Goal: Information Seeking & Learning: Find specific fact

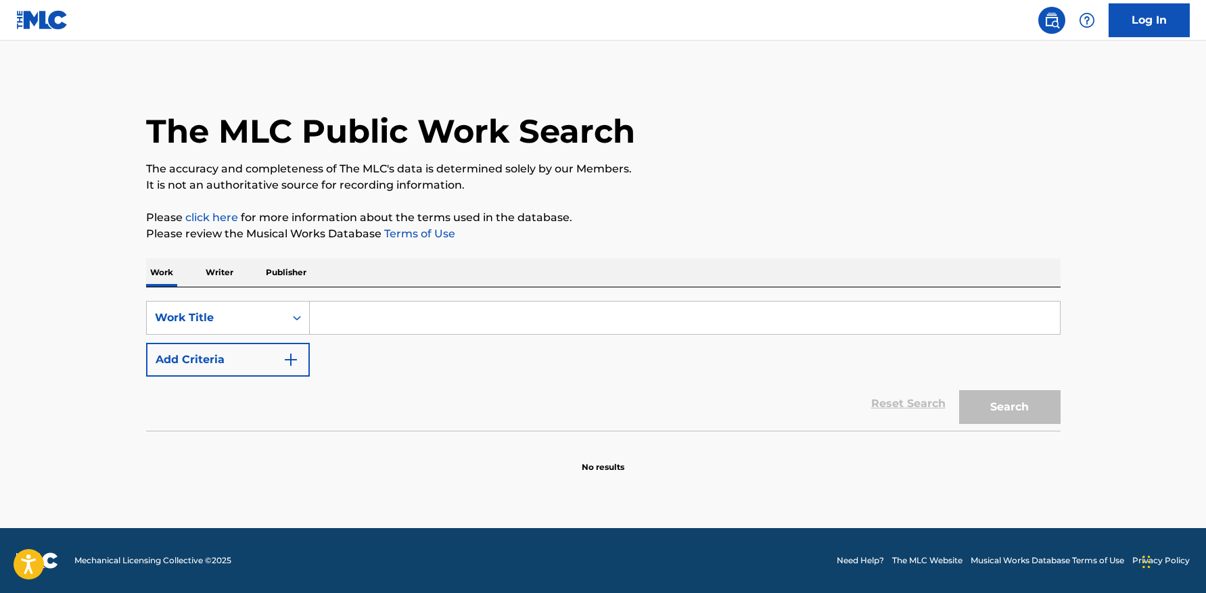
click at [493, 312] on input "Search Form" at bounding box center [685, 318] width 750 height 32
paste input "Flare"
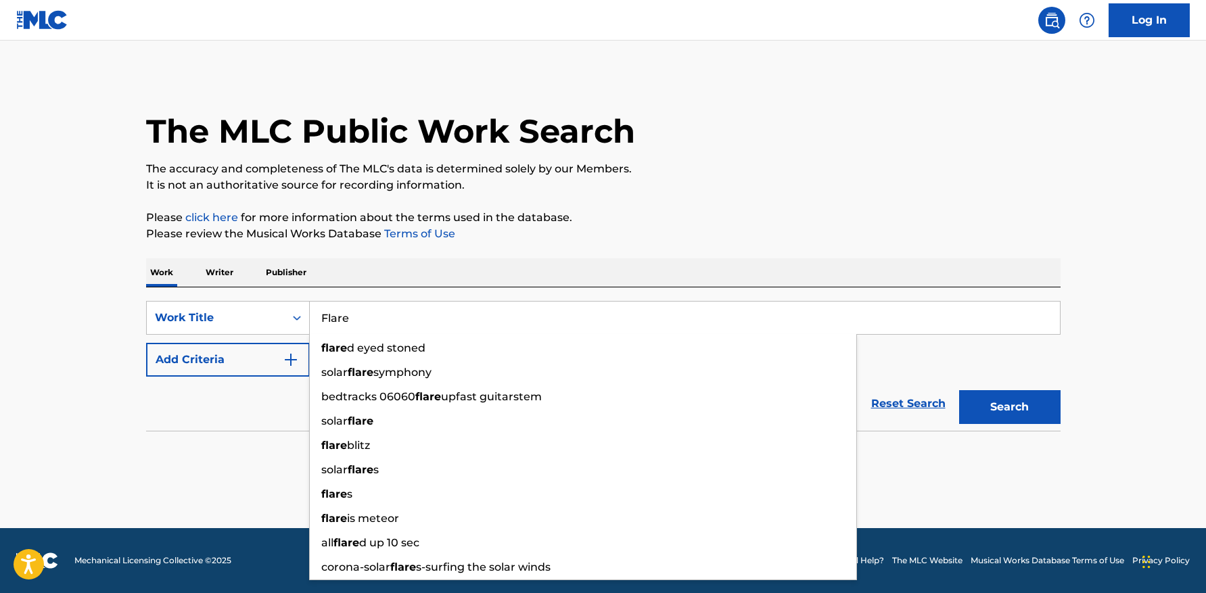
type input "Flare"
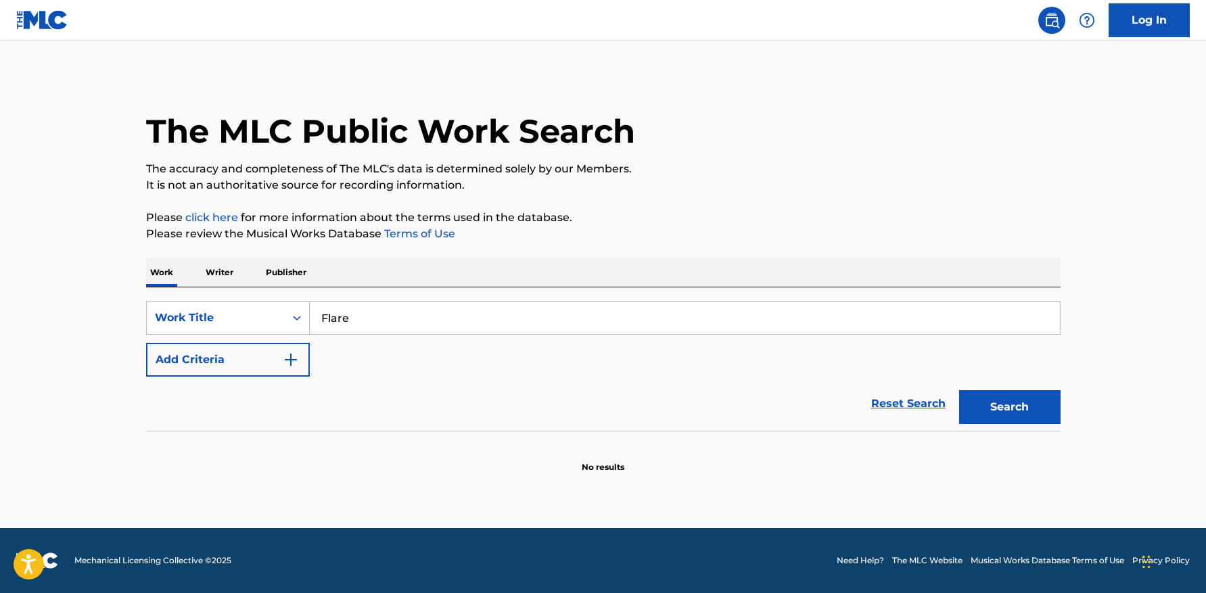
click at [239, 354] on button "Add Criteria" at bounding box center [228, 360] width 164 height 34
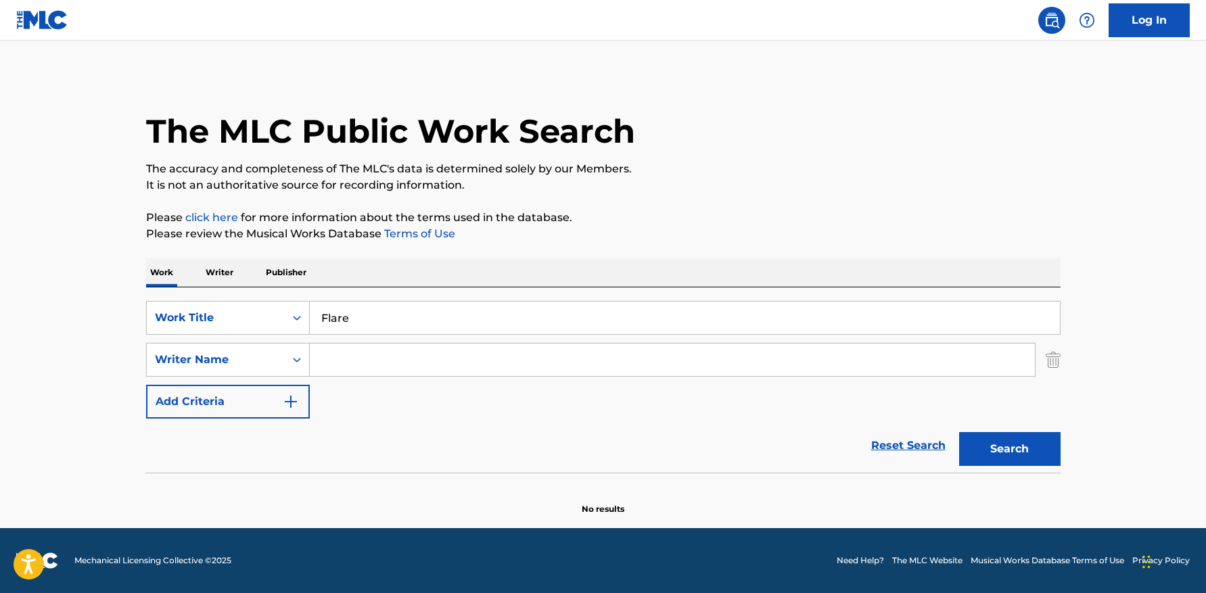
click at [407, 360] on input "Search Form" at bounding box center [672, 359] width 725 height 32
paste input "[PERSON_NAME]"
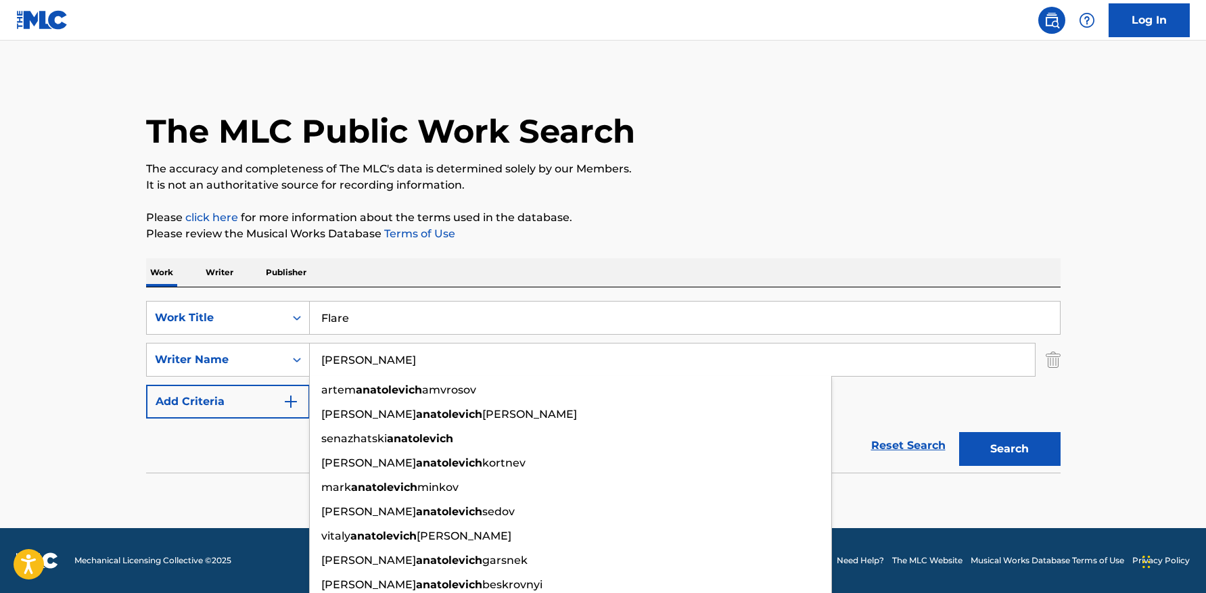
type input "[PERSON_NAME]"
click at [959, 432] on button "Search" at bounding box center [1009, 449] width 101 height 34
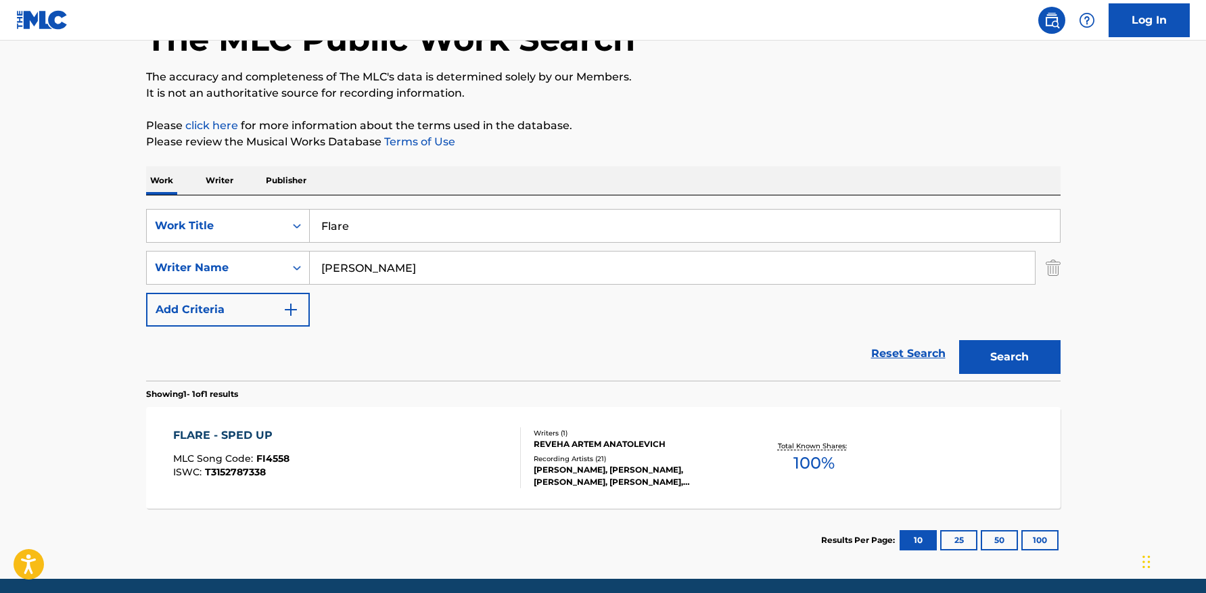
scroll to position [143, 0]
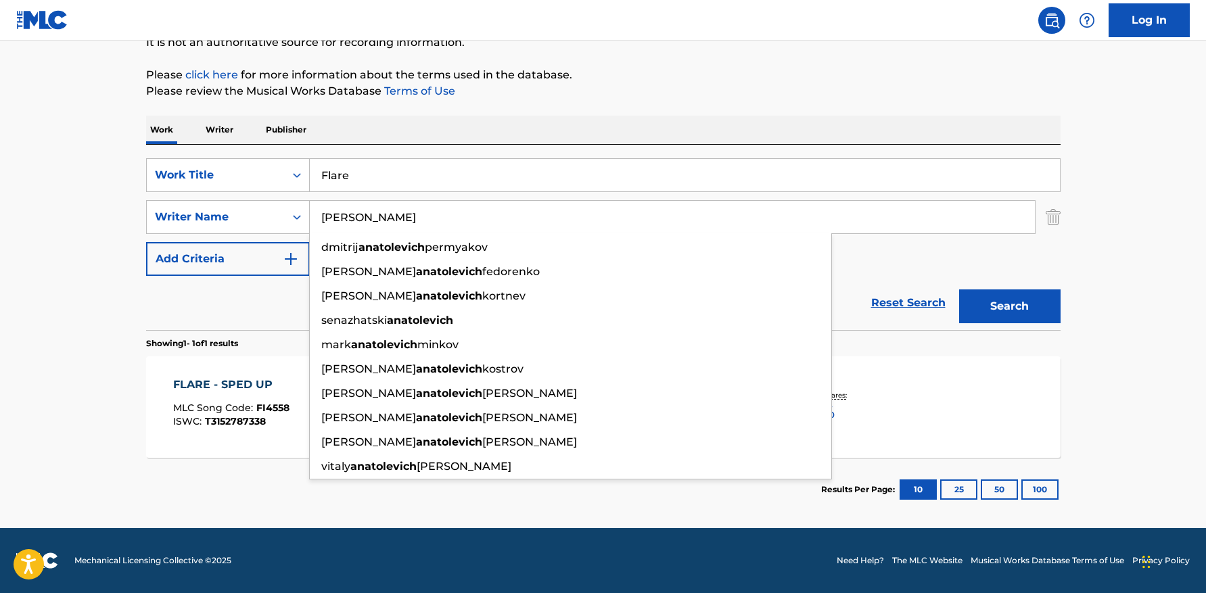
click at [40, 346] on main "The MLC Public Work Search The accuracy and completeness of The MLC's data is d…" at bounding box center [603, 213] width 1206 height 630
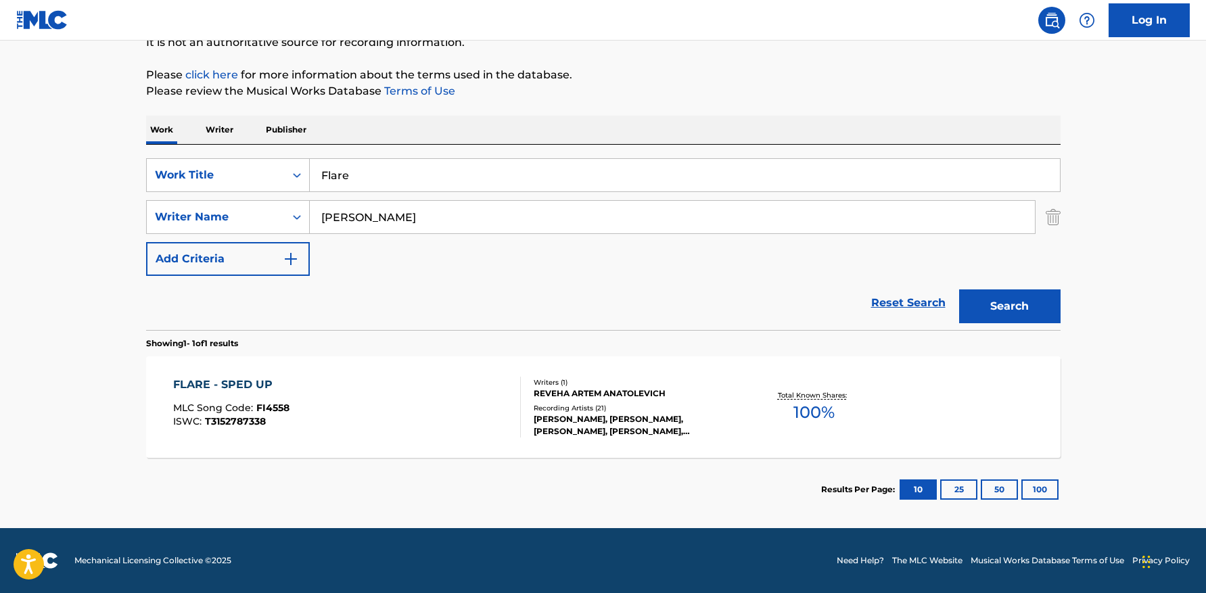
click at [296, 393] on div "FLARE - SPED UP MLC Song Code : FI4558 ISWC : T3152787338" at bounding box center [347, 407] width 348 height 61
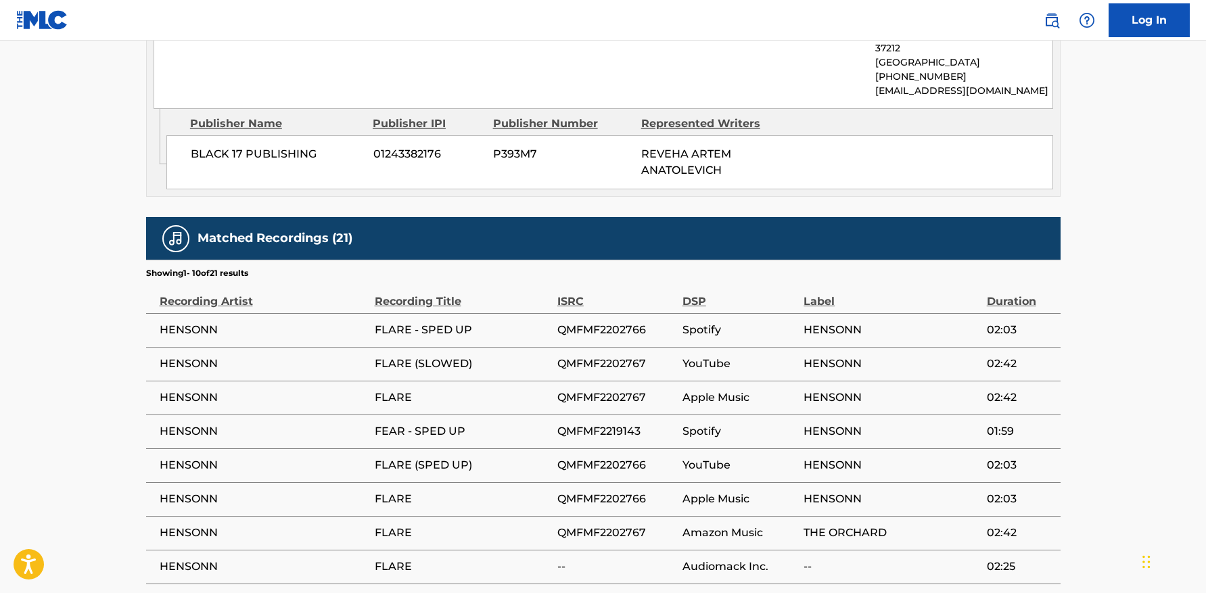
scroll to position [1000, 0]
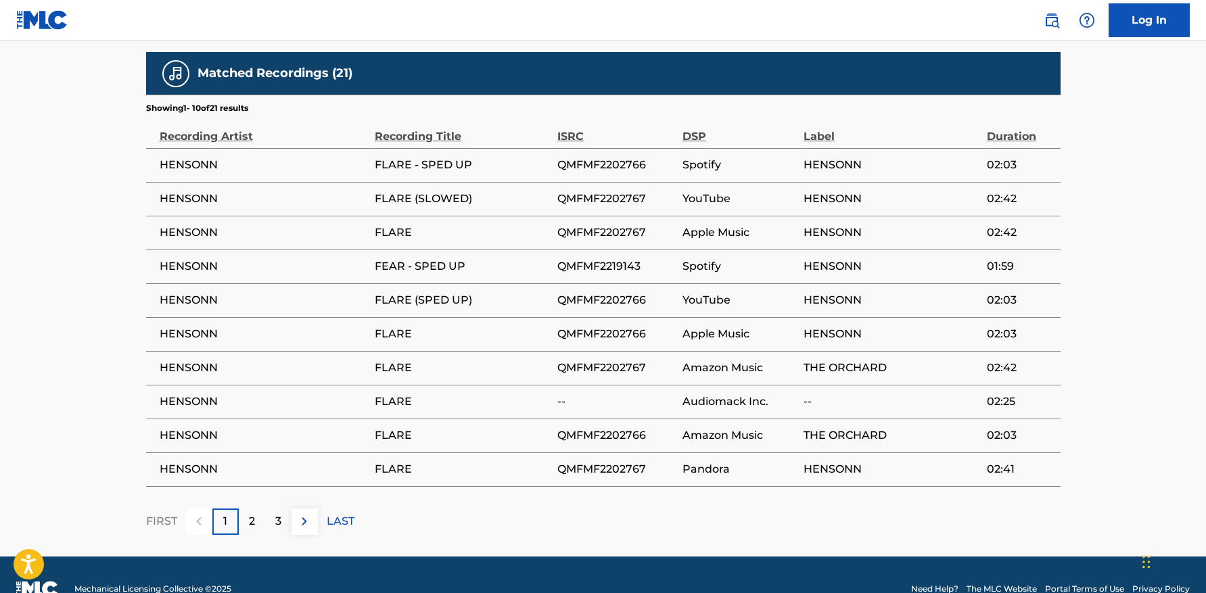
click at [256, 508] on div "2" at bounding box center [252, 521] width 26 height 26
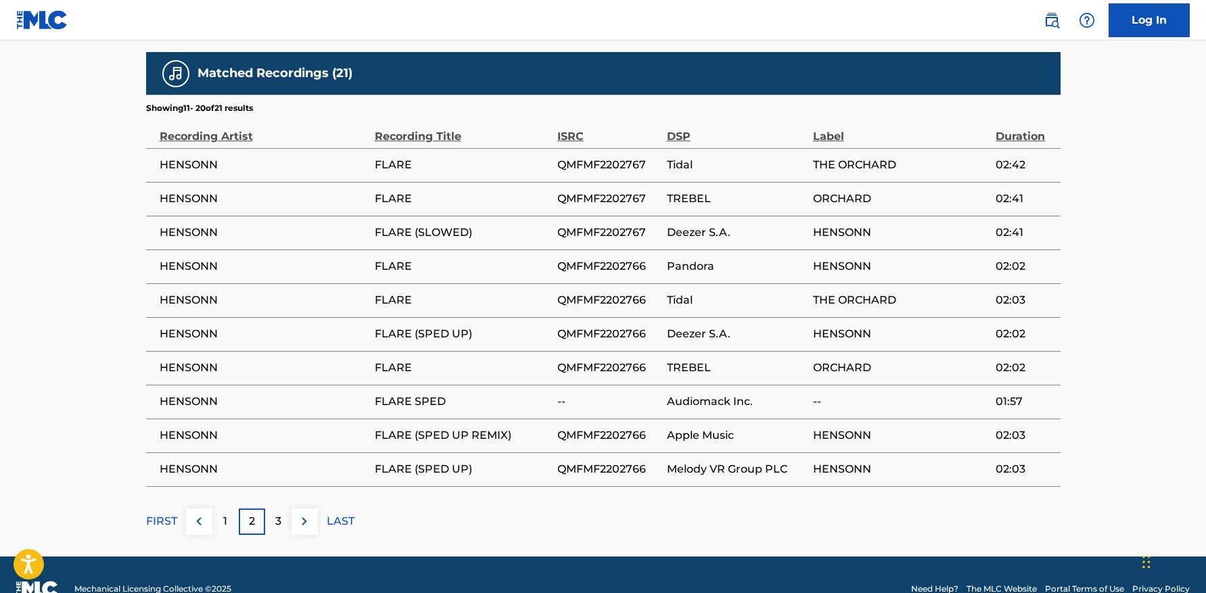
click at [283, 508] on div "3" at bounding box center [278, 521] width 26 height 26
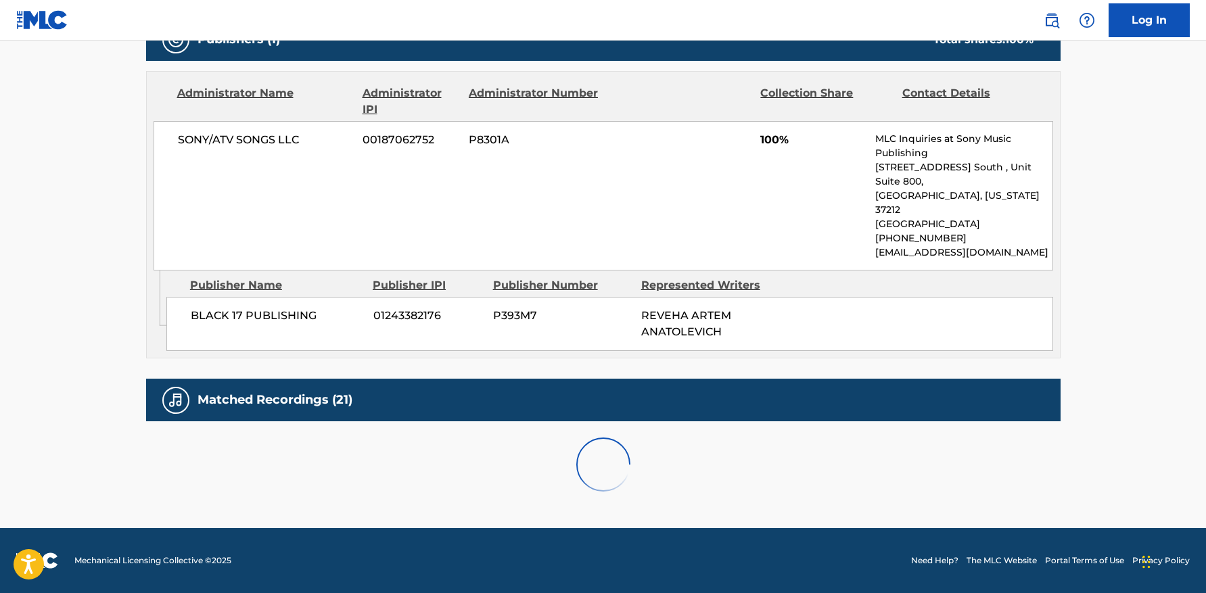
scroll to position [696, 0]
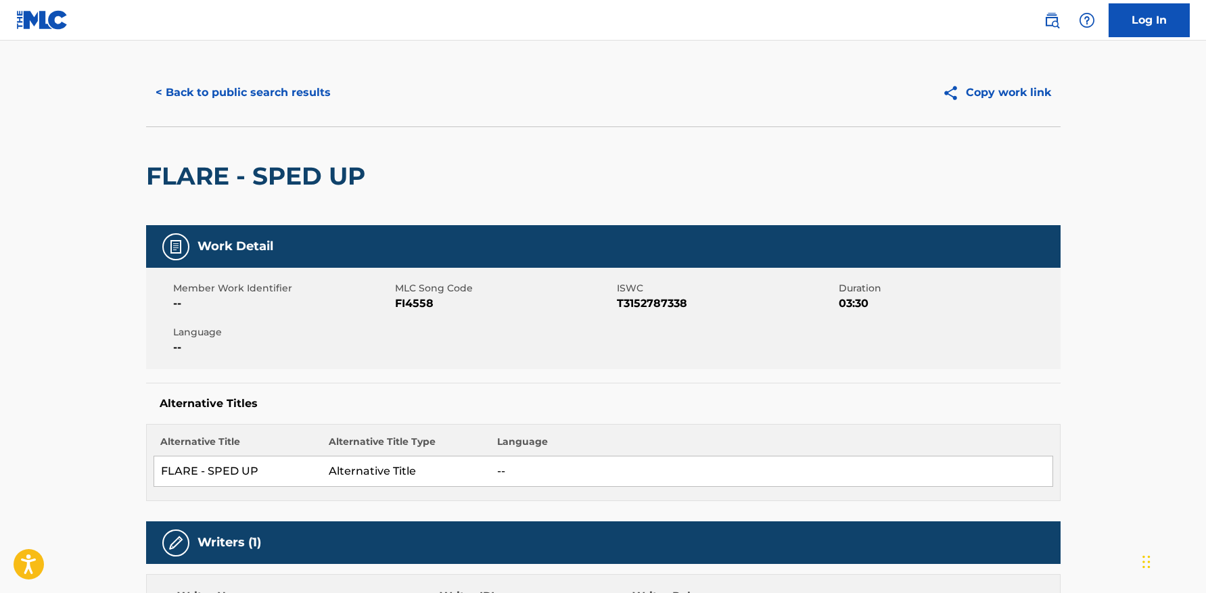
scroll to position [0, 0]
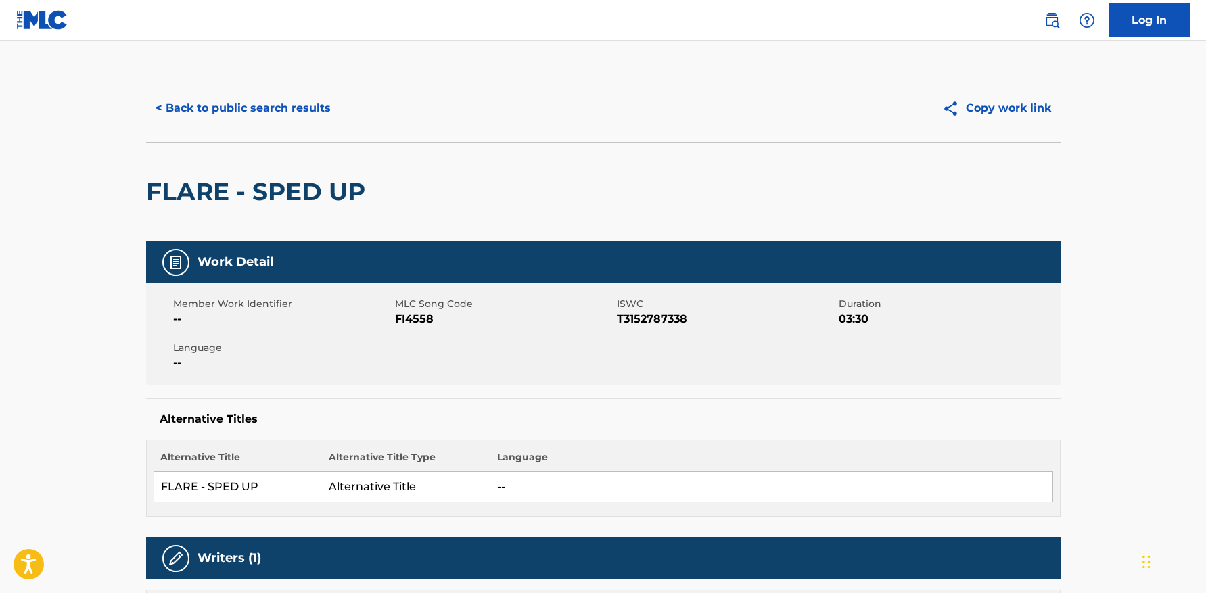
click at [287, 107] on button "< Back to public search results" at bounding box center [243, 108] width 194 height 34
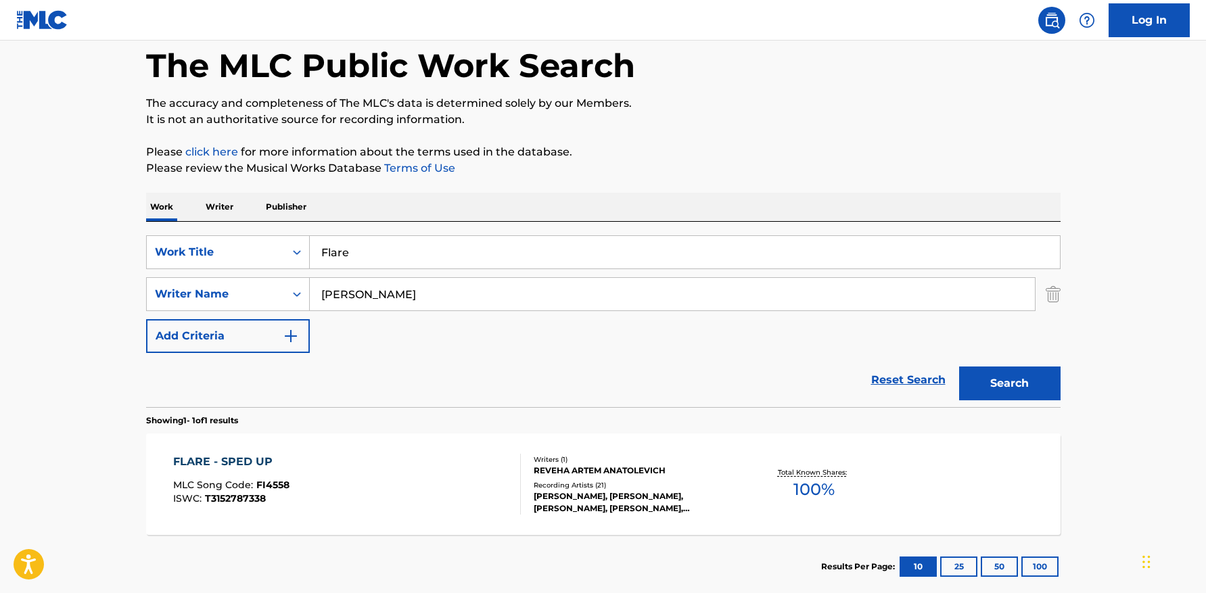
click at [479, 287] on input "[PERSON_NAME]" at bounding box center [672, 294] width 725 height 32
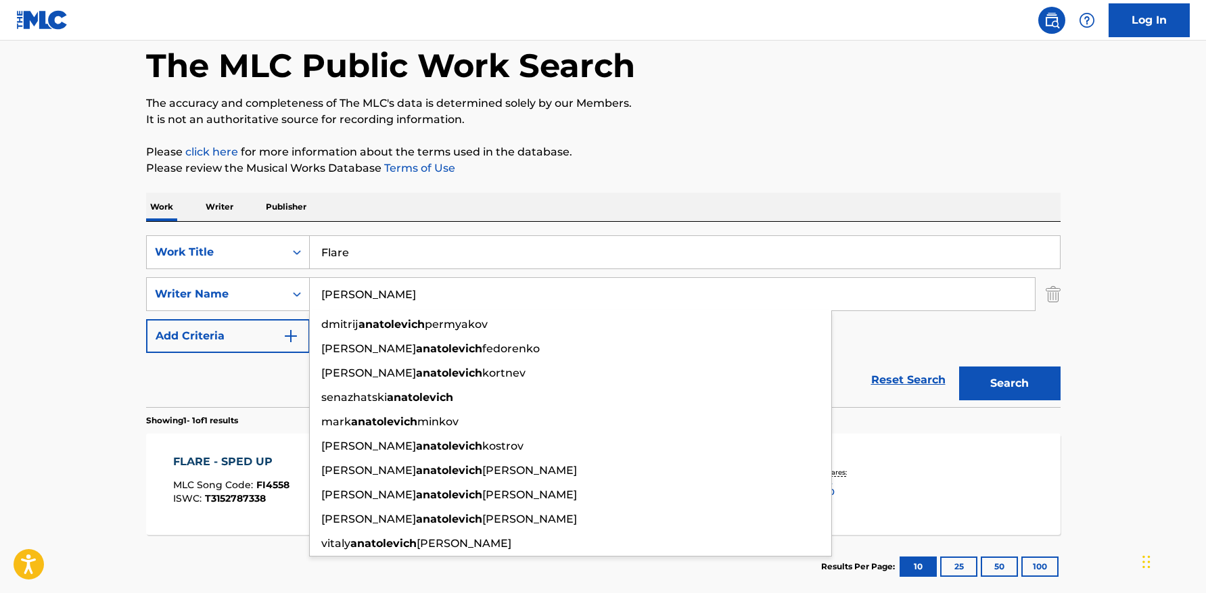
click at [479, 287] on input "[PERSON_NAME]" at bounding box center [672, 294] width 725 height 32
paste input "Hensonn"
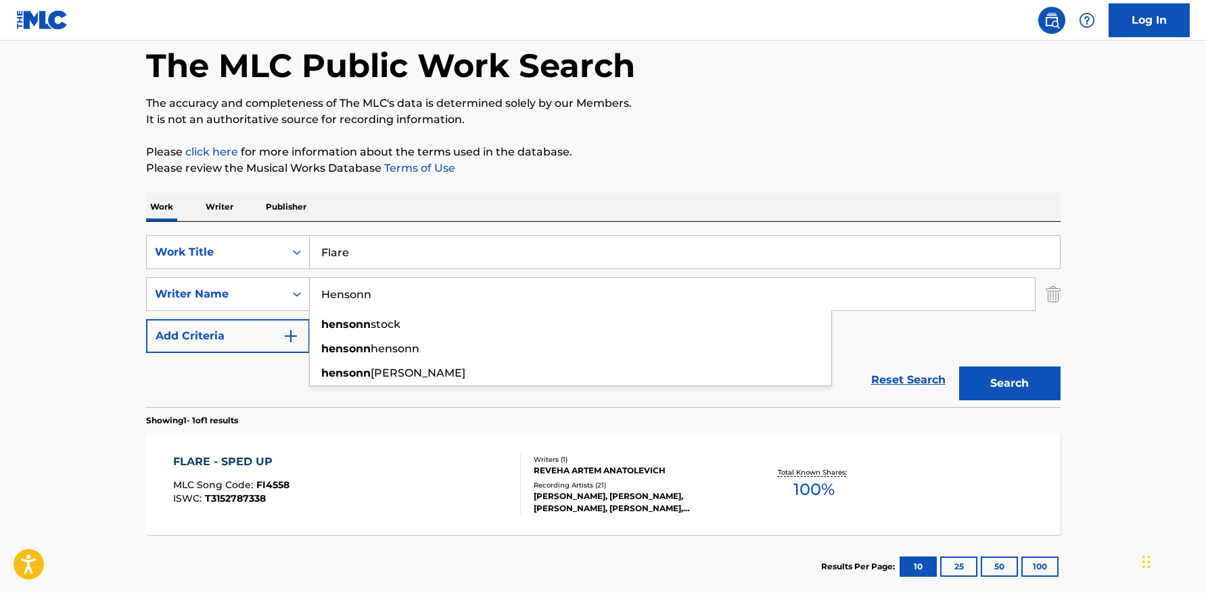
type input "Hensonn"
click at [1012, 387] on button "Search" at bounding box center [1009, 383] width 101 height 34
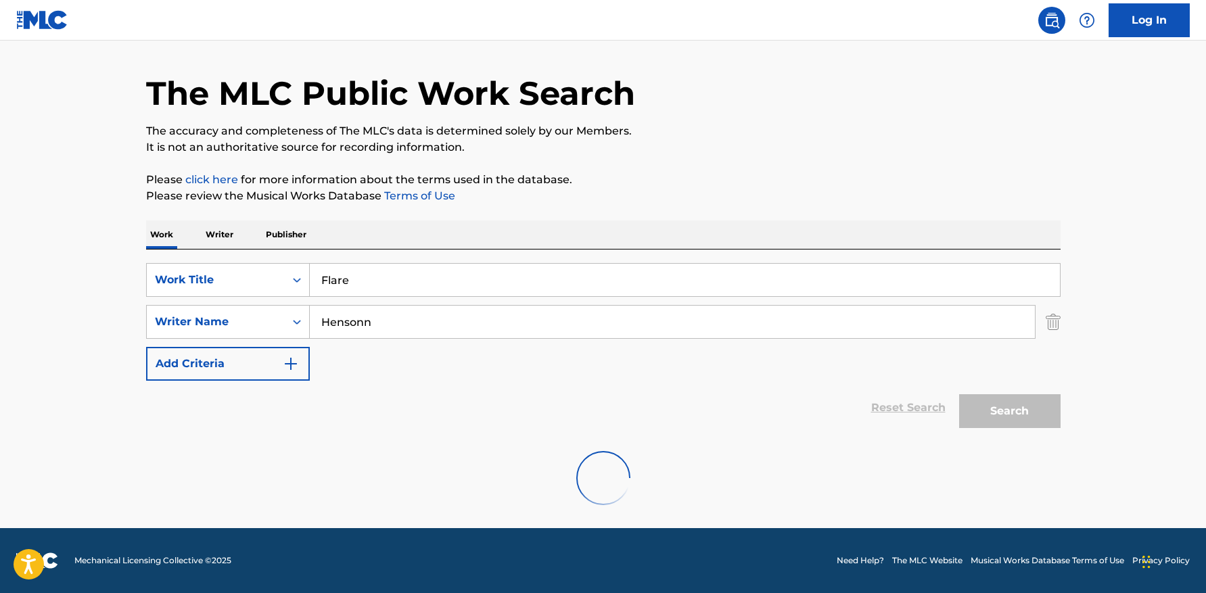
scroll to position [0, 0]
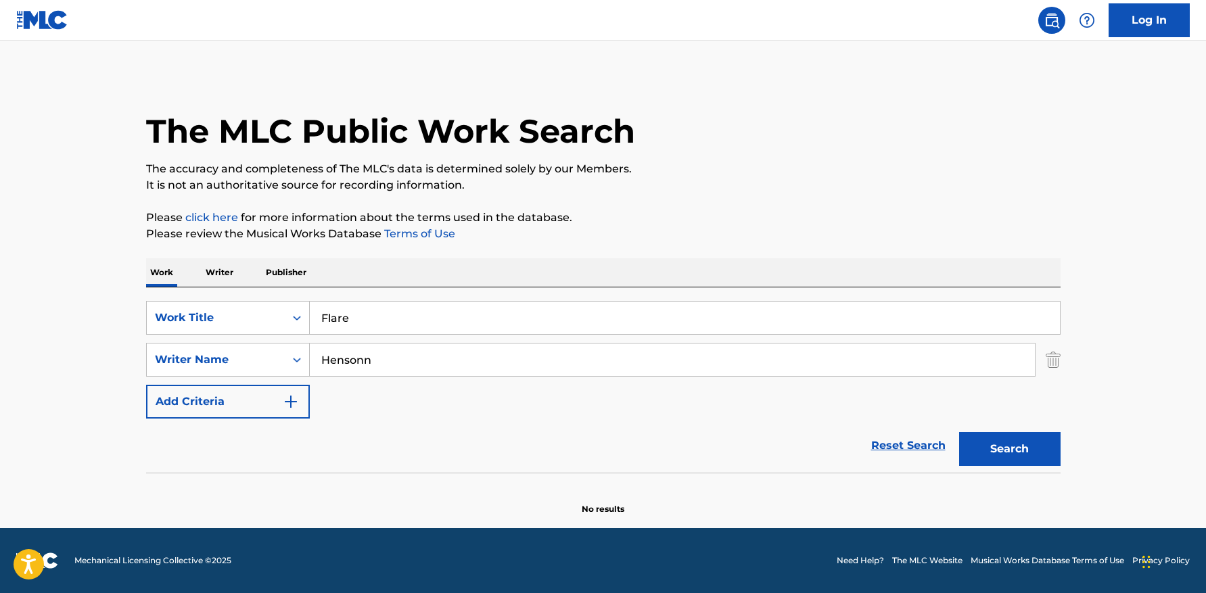
click at [1030, 454] on button "Search" at bounding box center [1009, 449] width 101 height 34
click at [465, 322] on input "Flare" at bounding box center [685, 318] width 750 height 32
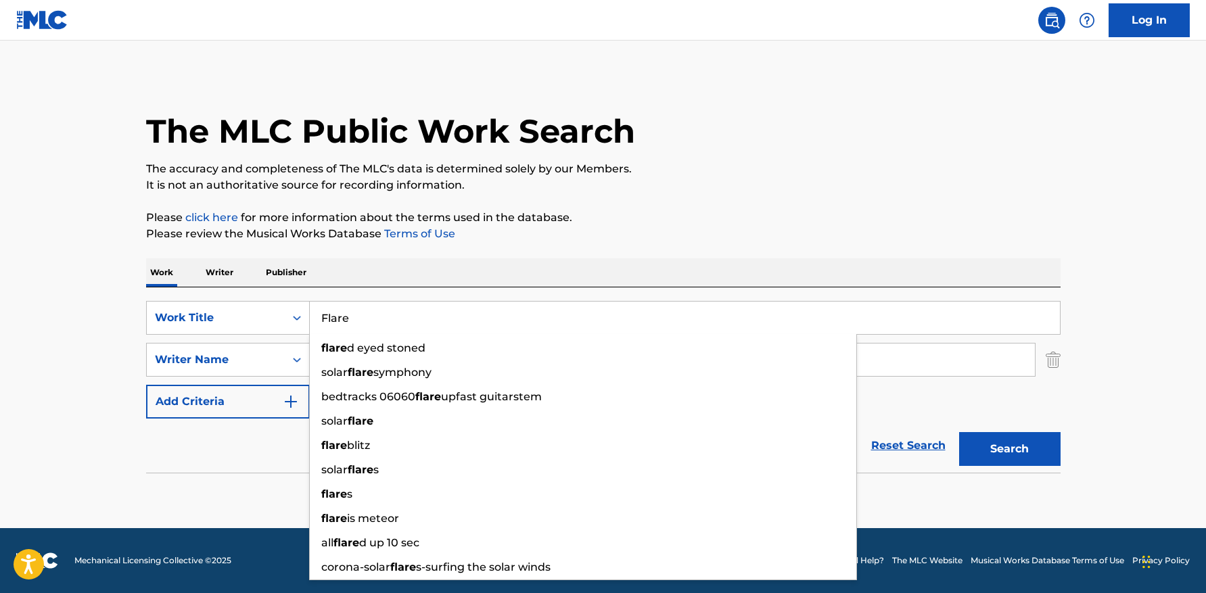
click at [465, 322] on input "Flare" at bounding box center [685, 318] width 750 height 32
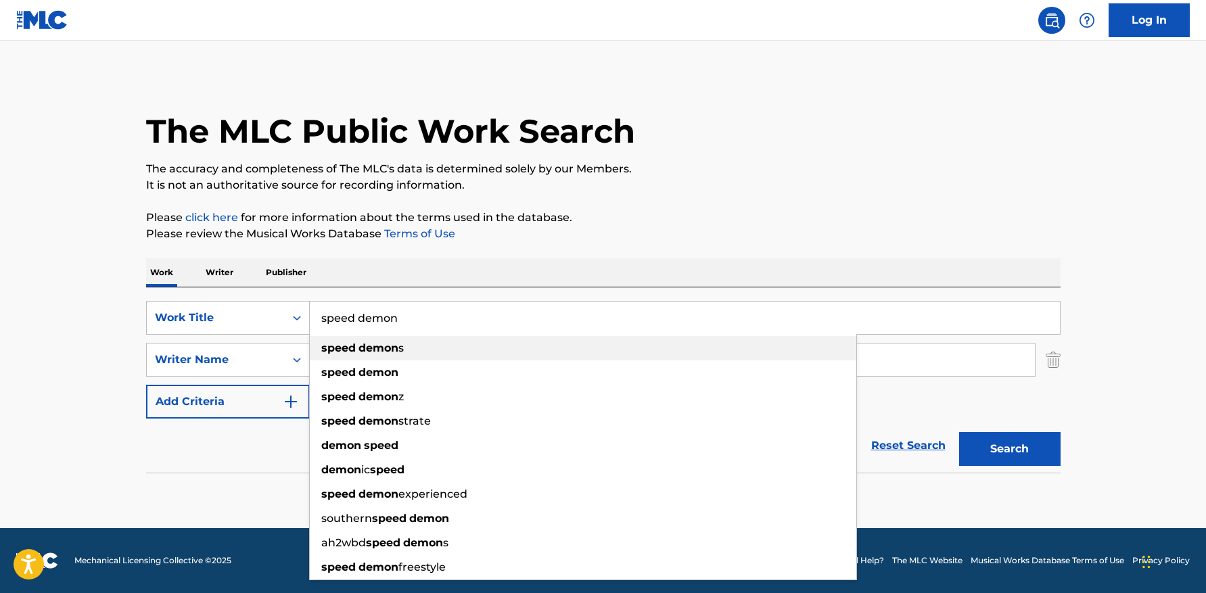
click at [477, 356] on div "speed demon s" at bounding box center [583, 348] width 546 height 24
type input "speed demon"
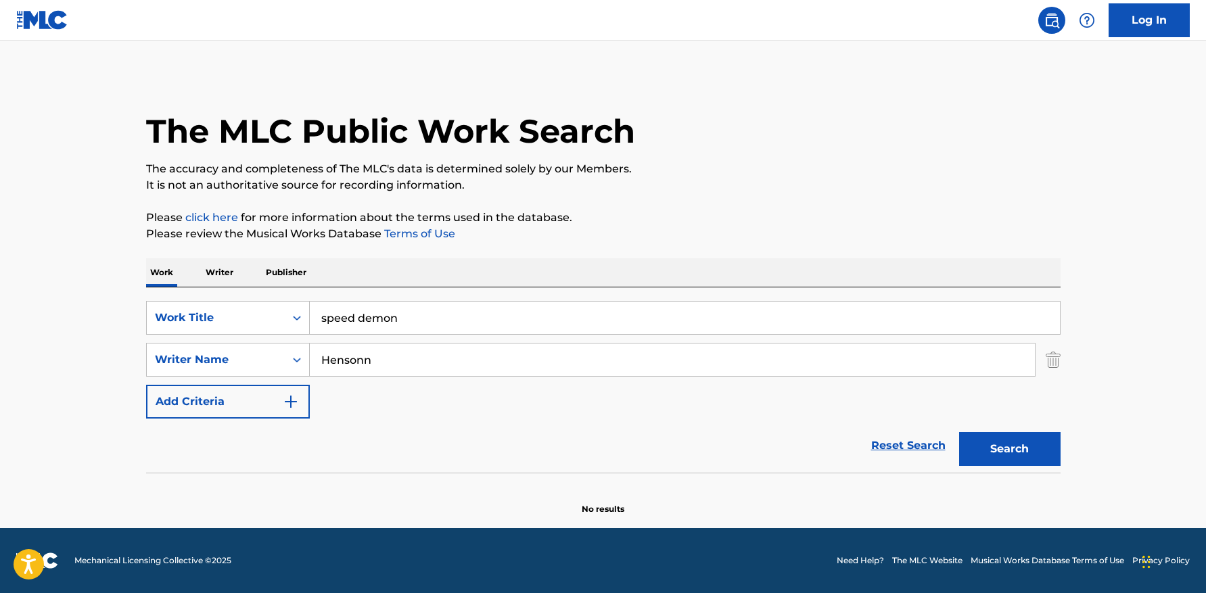
click at [222, 488] on section "No results" at bounding box center [603, 497] width 914 height 35
click at [421, 366] on input "Hensonn" at bounding box center [672, 359] width 725 height 32
paste input "XVRMXN"
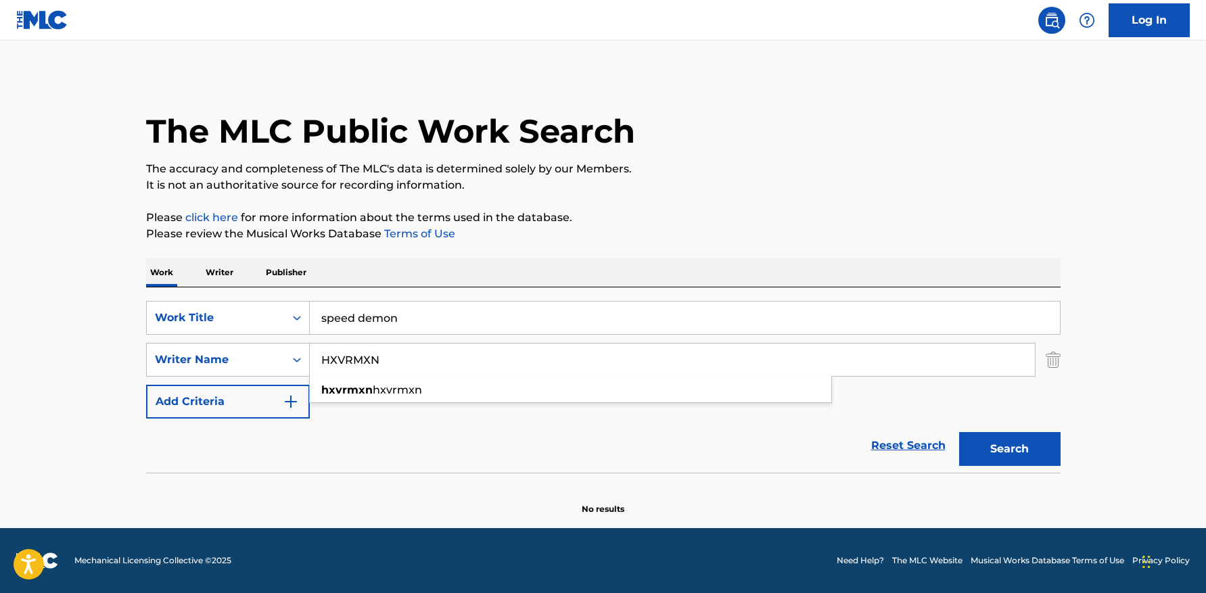
click at [959, 432] on button "Search" at bounding box center [1009, 449] width 101 height 34
click at [421, 366] on input "HXVRMXN" at bounding box center [672, 359] width 725 height 32
click at [426, 358] on input "HXVRMXN" at bounding box center [672, 359] width 725 height 32
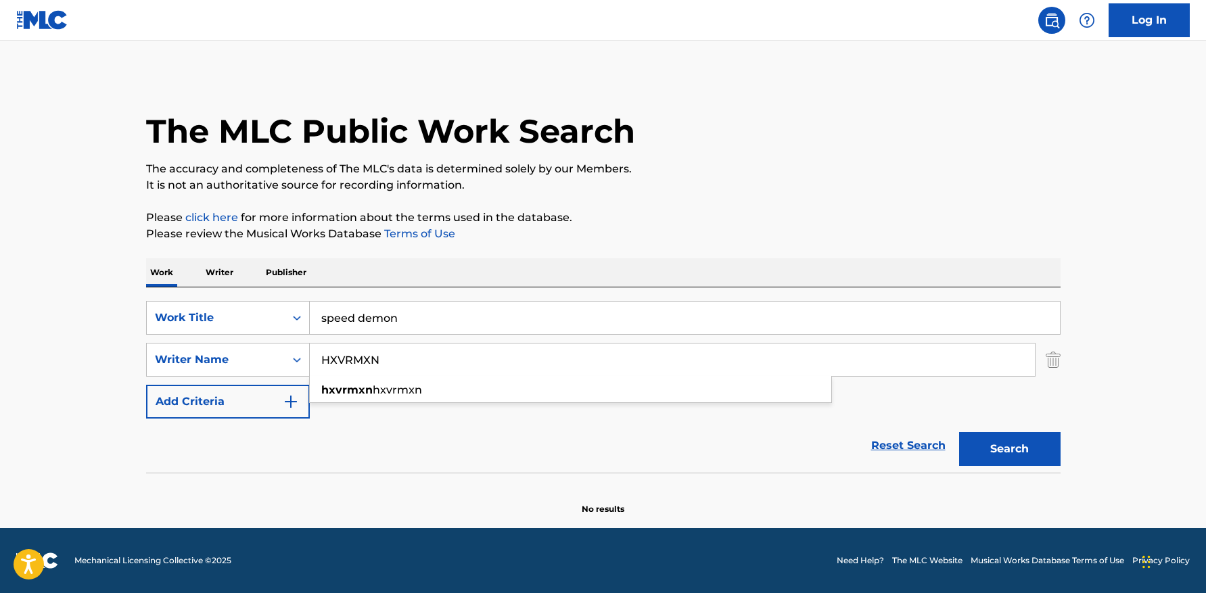
click at [426, 358] on input "HXVRMXN" at bounding box center [672, 359] width 725 height 32
paste input "[PERSON_NAME]"
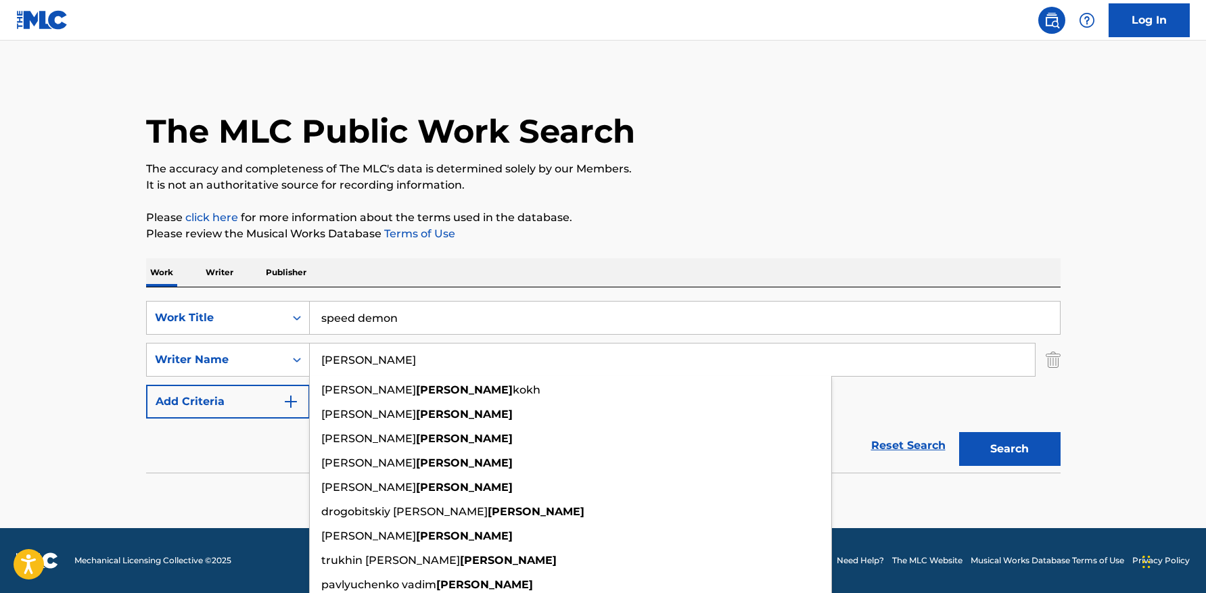
type input "[PERSON_NAME]"
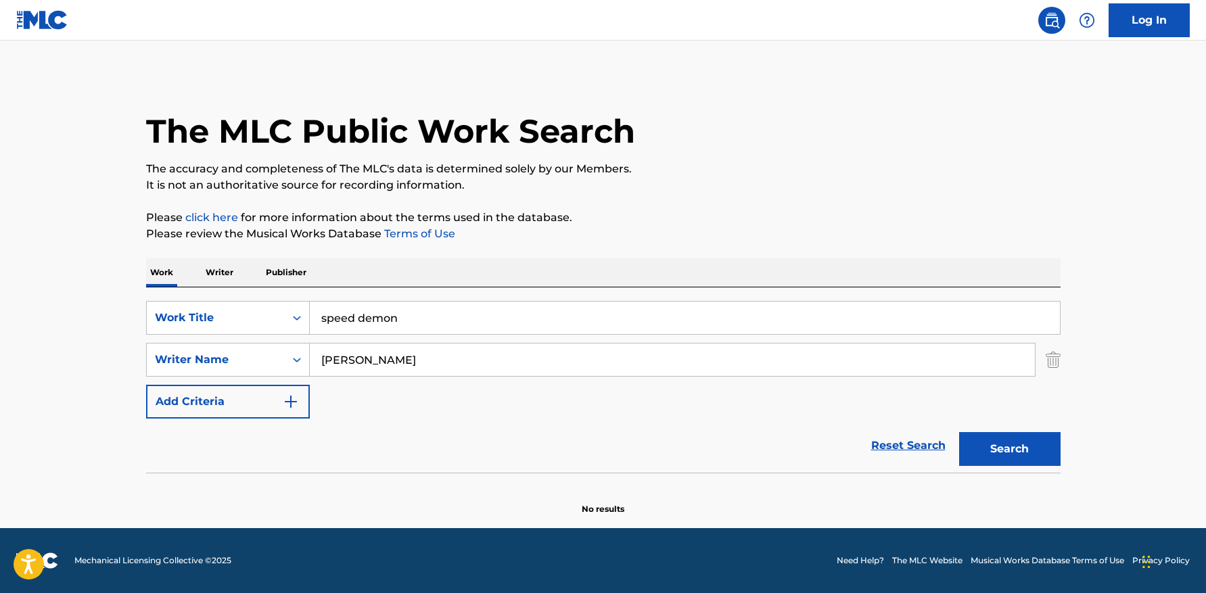
click at [1035, 446] on button "Search" at bounding box center [1009, 449] width 101 height 34
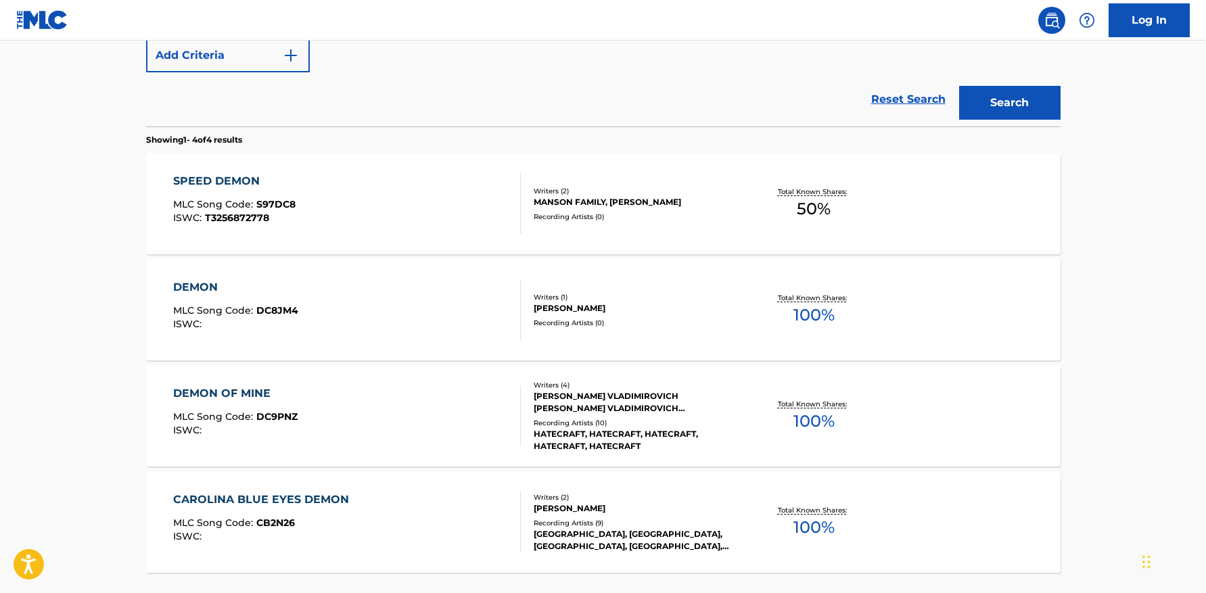
scroll to position [350, 0]
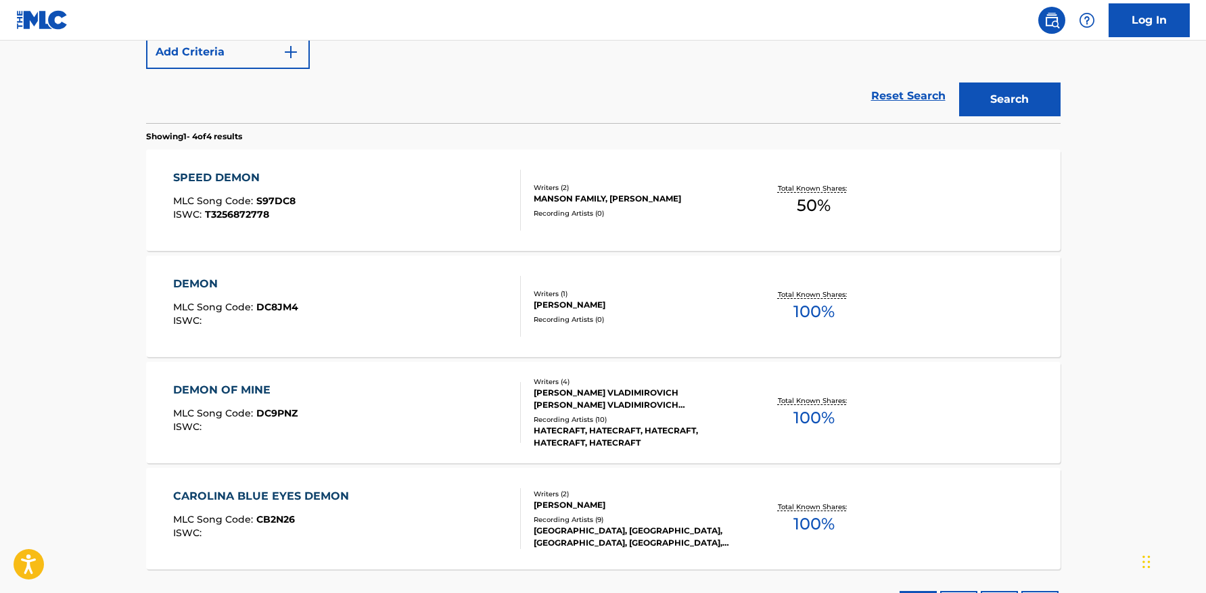
click at [384, 201] on div "SPEED DEMON MLC Song Code : S97DC8 ISWC : T3256872778" at bounding box center [347, 200] width 348 height 61
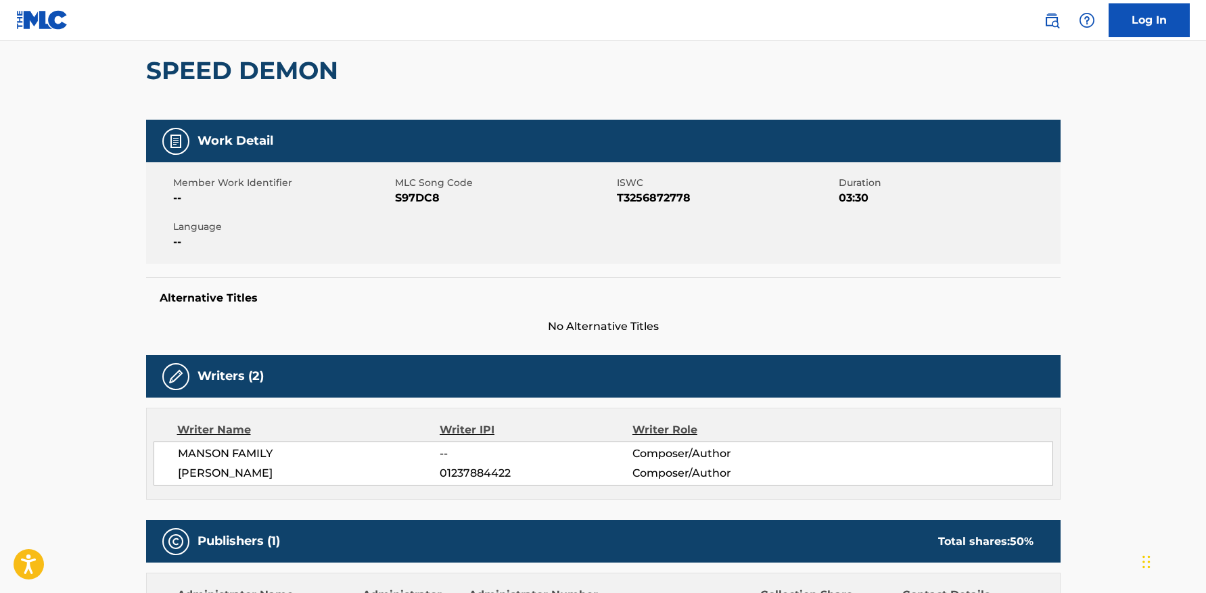
scroll to position [64, 0]
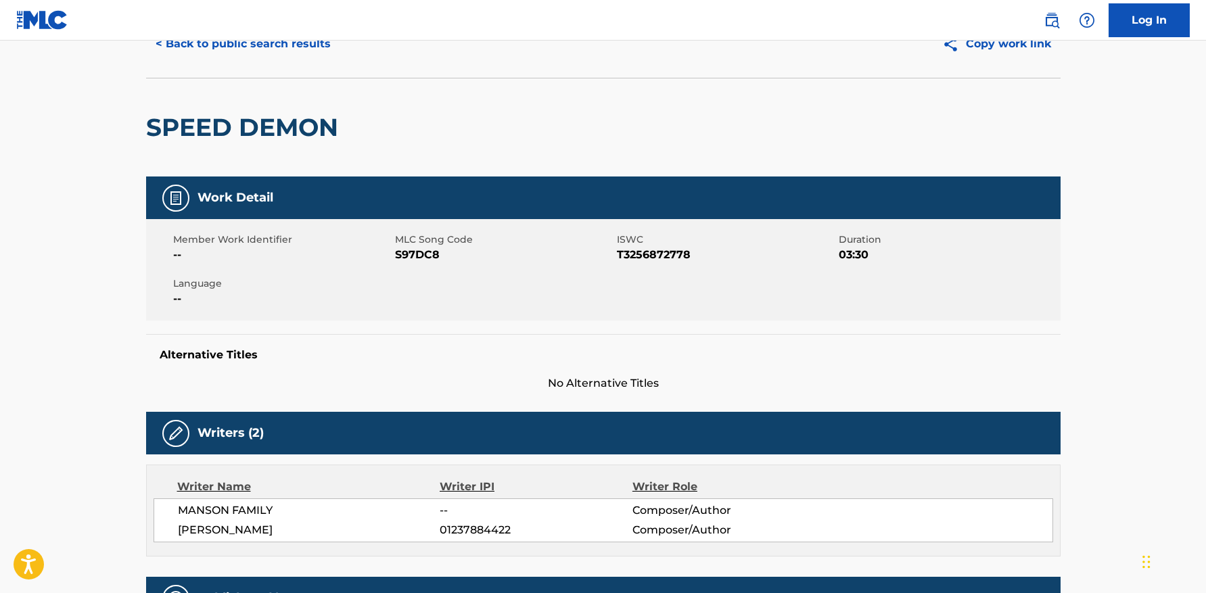
click at [418, 250] on span "S97DC8" at bounding box center [504, 255] width 218 height 16
copy span "S97DC8"
click at [277, 47] on button "< Back to public search results" at bounding box center [243, 44] width 194 height 34
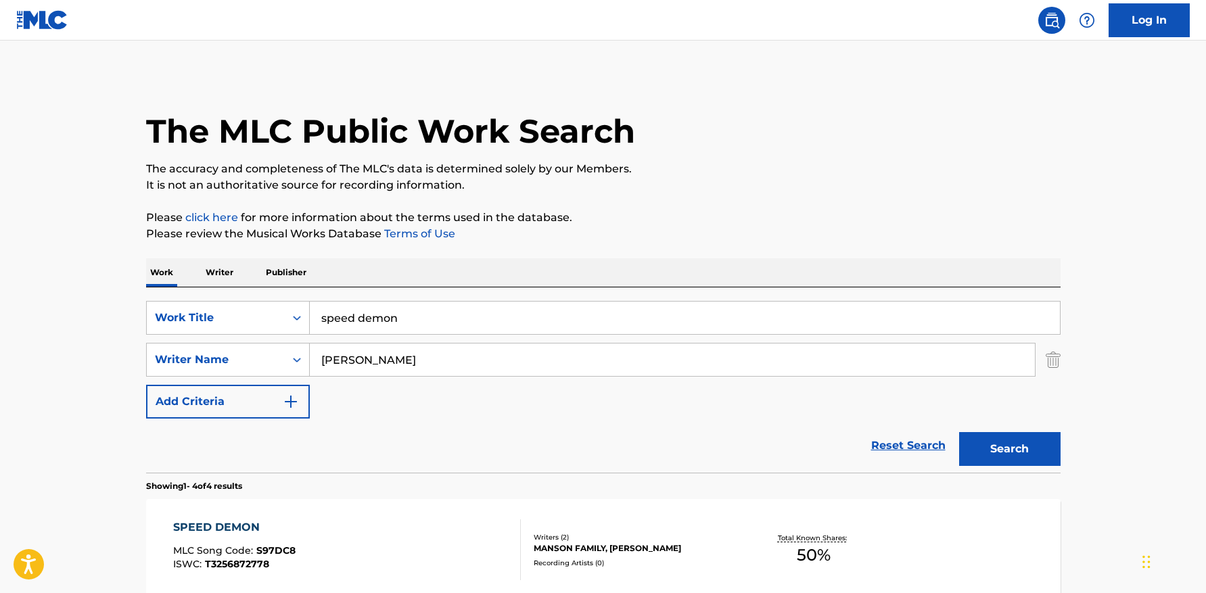
click at [460, 314] on input "speed demon" at bounding box center [685, 318] width 750 height 32
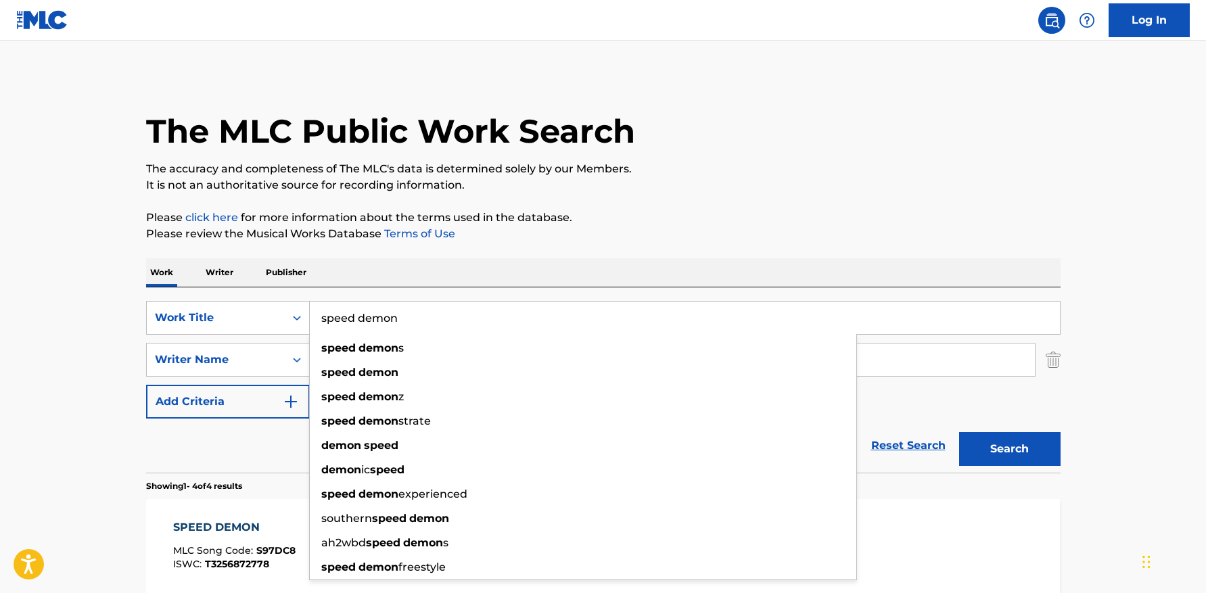
click at [460, 314] on input "speed demon" at bounding box center [685, 318] width 750 height 32
paste input "Flare"
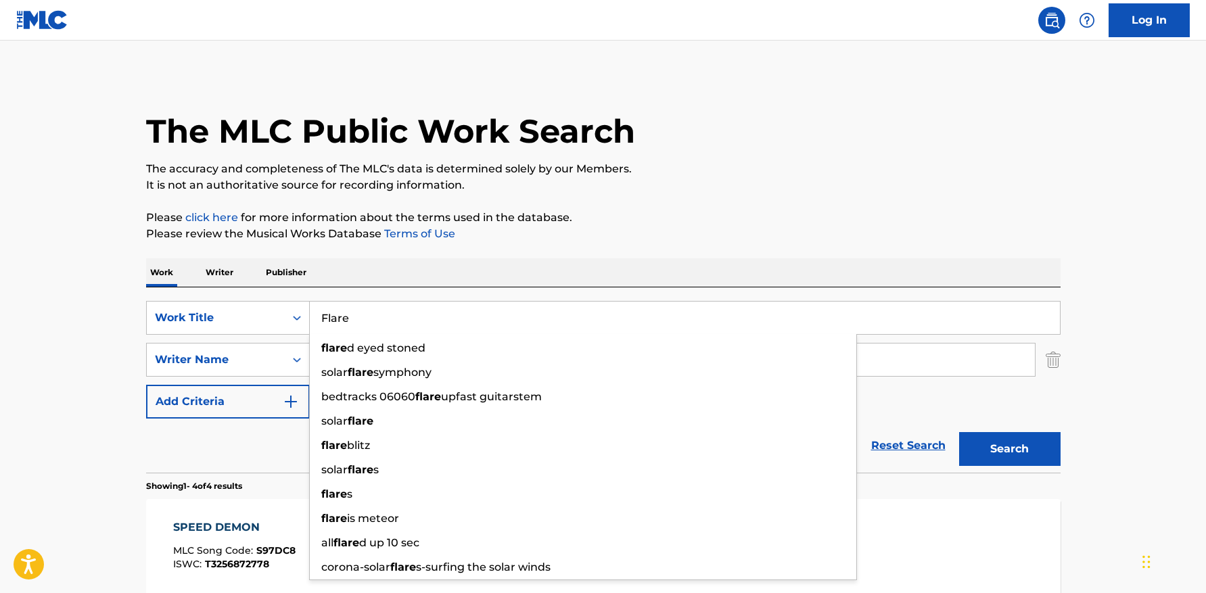
type input "Flare"
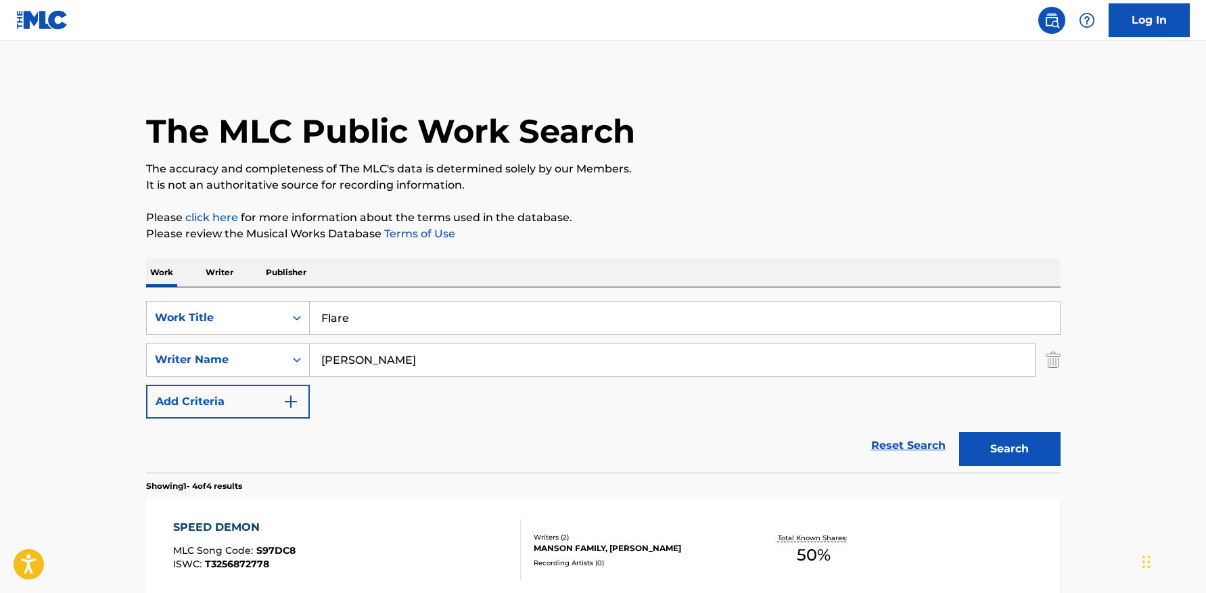
click at [828, 238] on p "Please review the Musical Works Database Terms of Use" at bounding box center [603, 234] width 914 height 16
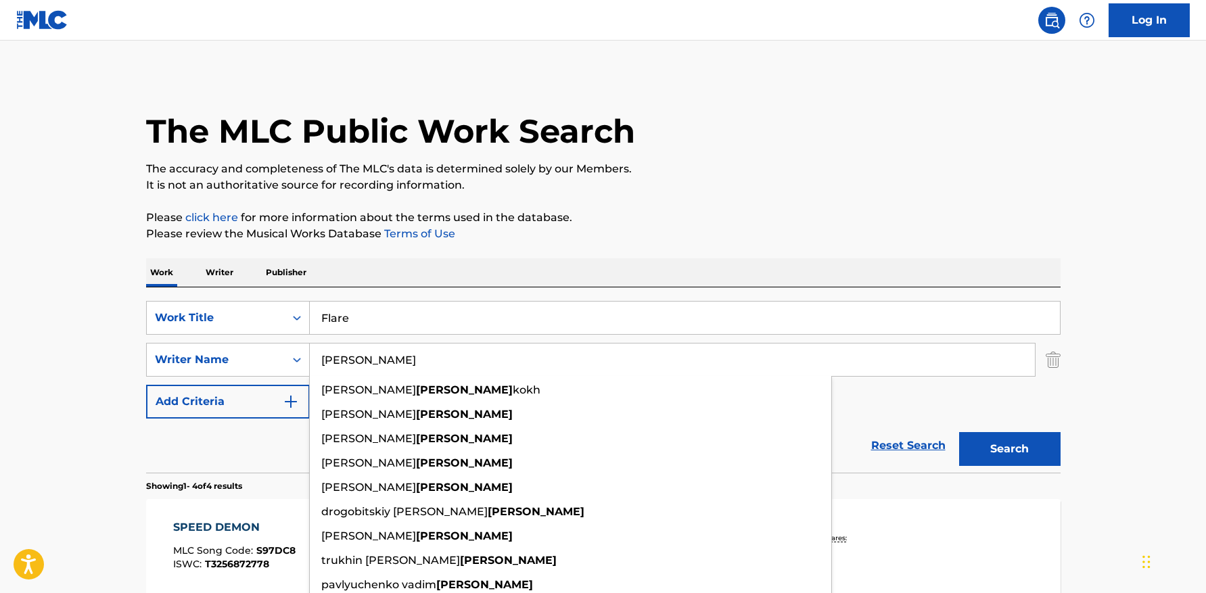
click at [486, 362] on input "[PERSON_NAME]" at bounding box center [672, 359] width 725 height 32
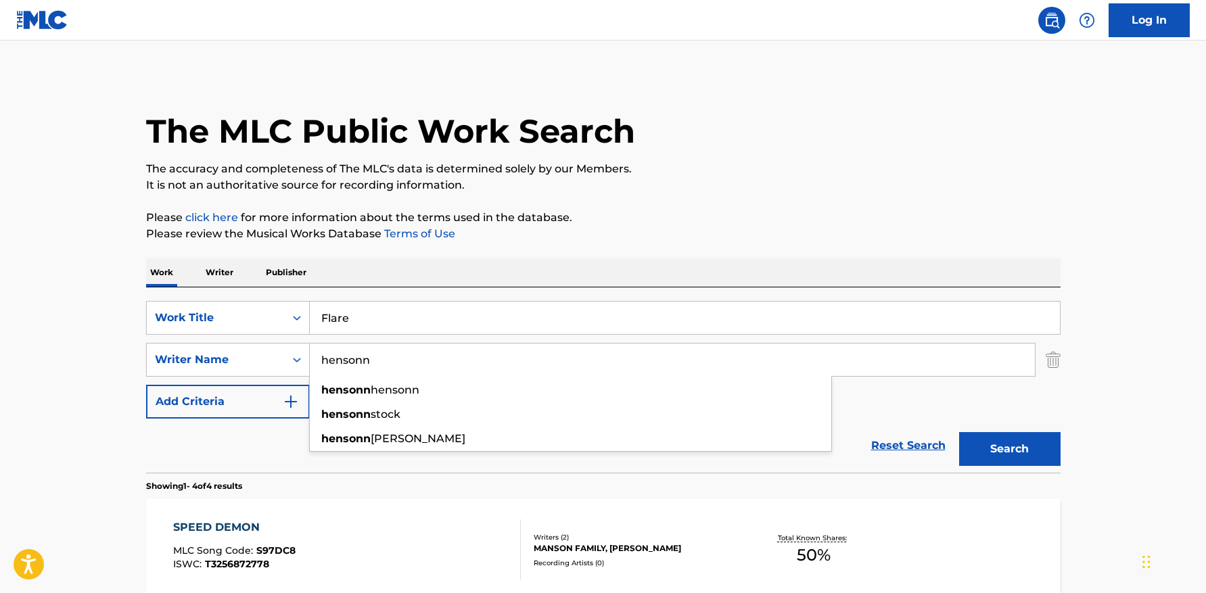
click at [959, 432] on button "Search" at bounding box center [1009, 449] width 101 height 34
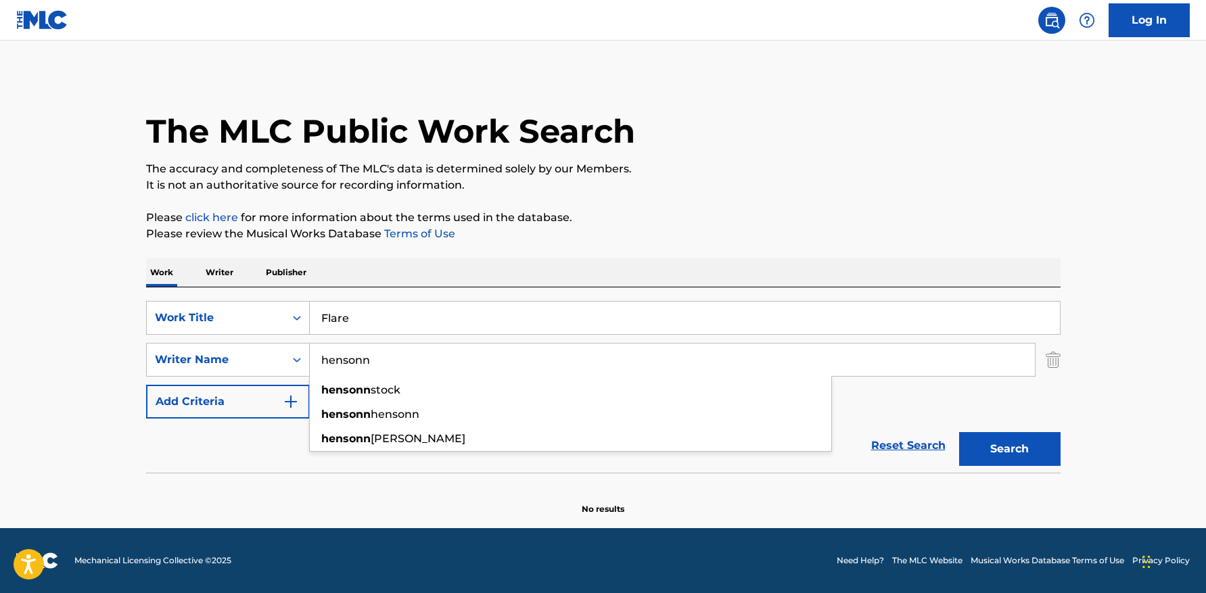
click at [454, 364] on input "hensonn" at bounding box center [672, 359] width 725 height 32
paste input "[PERSON_NAME]"
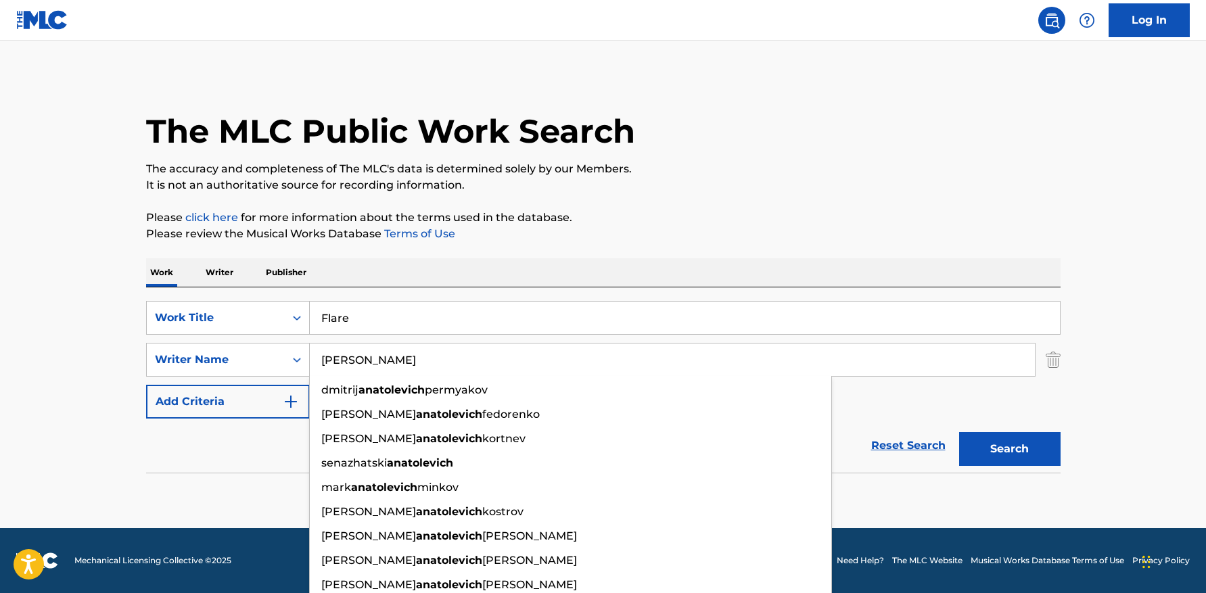
type input "[PERSON_NAME]"
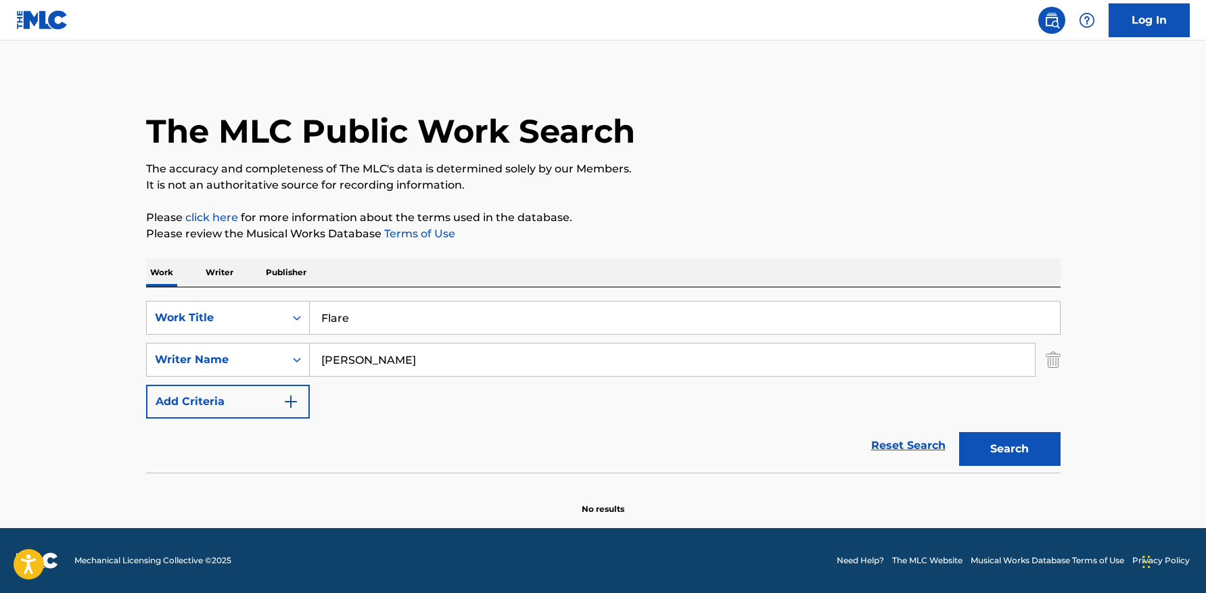
click at [1031, 450] on button "Search" at bounding box center [1009, 449] width 101 height 34
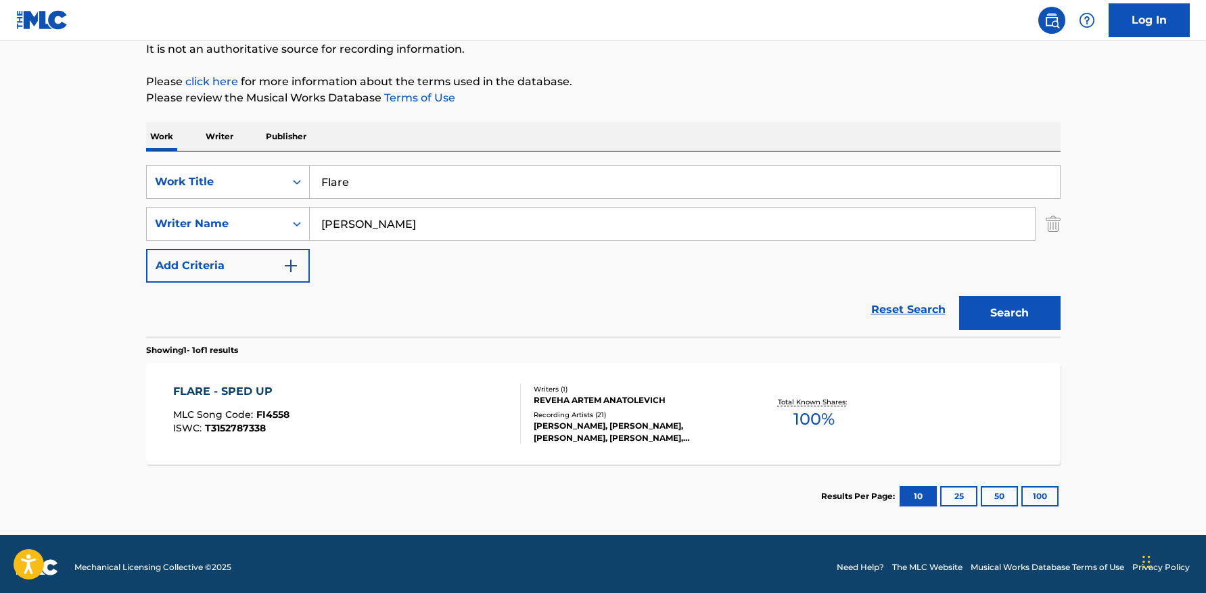
scroll to position [143, 0]
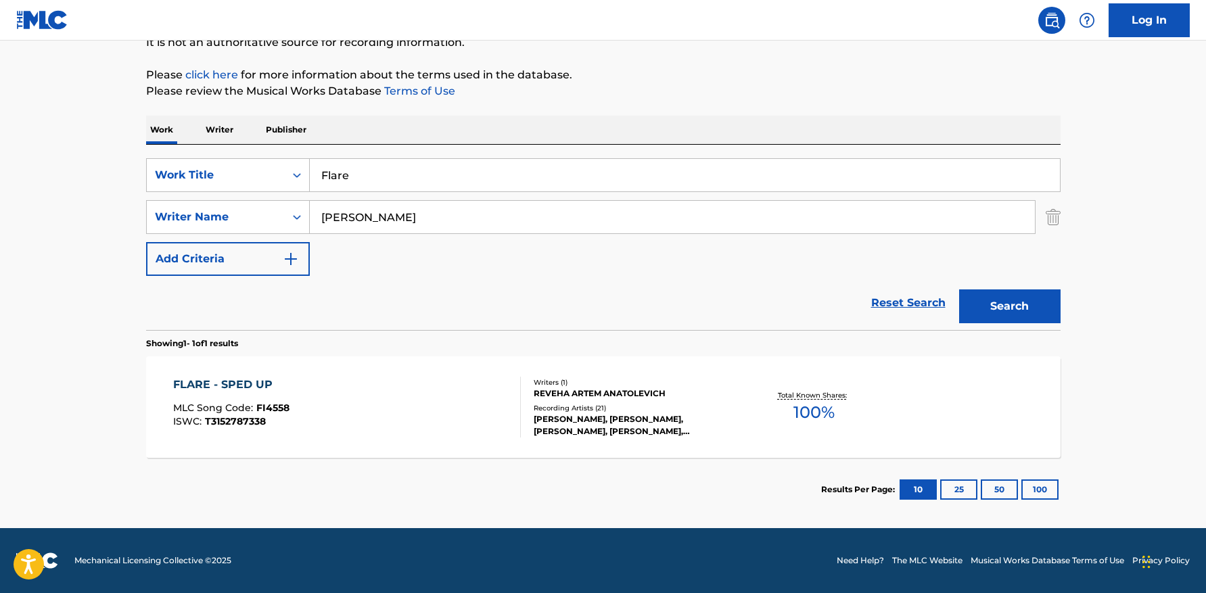
click at [317, 412] on div "FLARE - SPED UP MLC Song Code : FI4558 ISWC : T3152787338" at bounding box center [347, 407] width 348 height 61
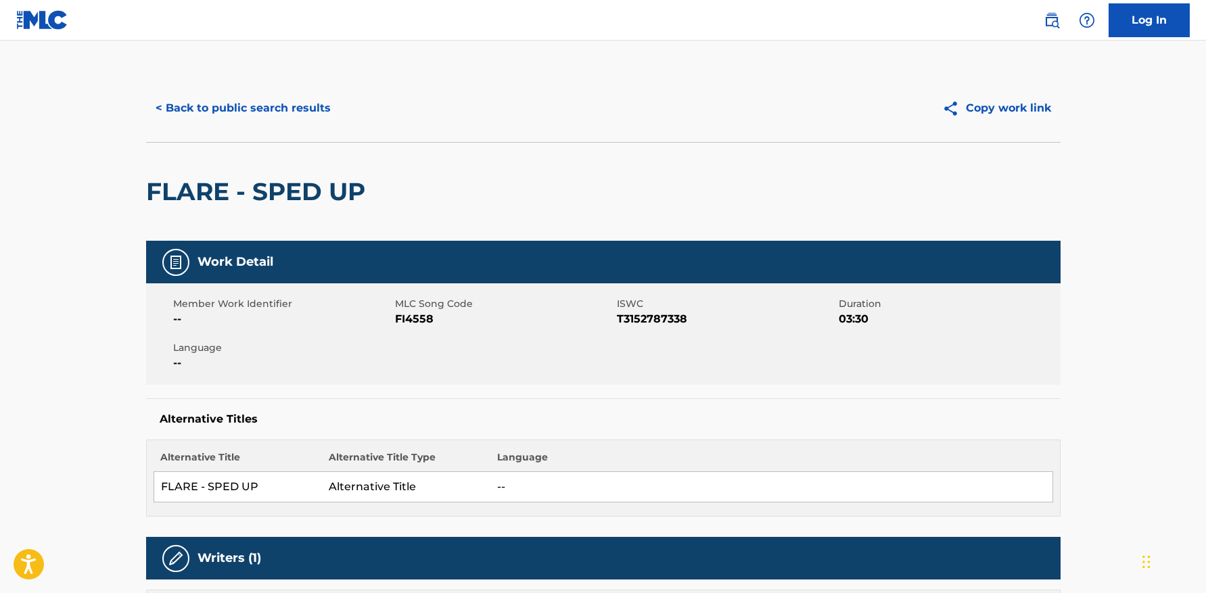
click at [422, 314] on span "FI4558" at bounding box center [504, 319] width 218 height 16
copy span "FI4558"
click at [302, 113] on button "< Back to public search results" at bounding box center [243, 108] width 194 height 34
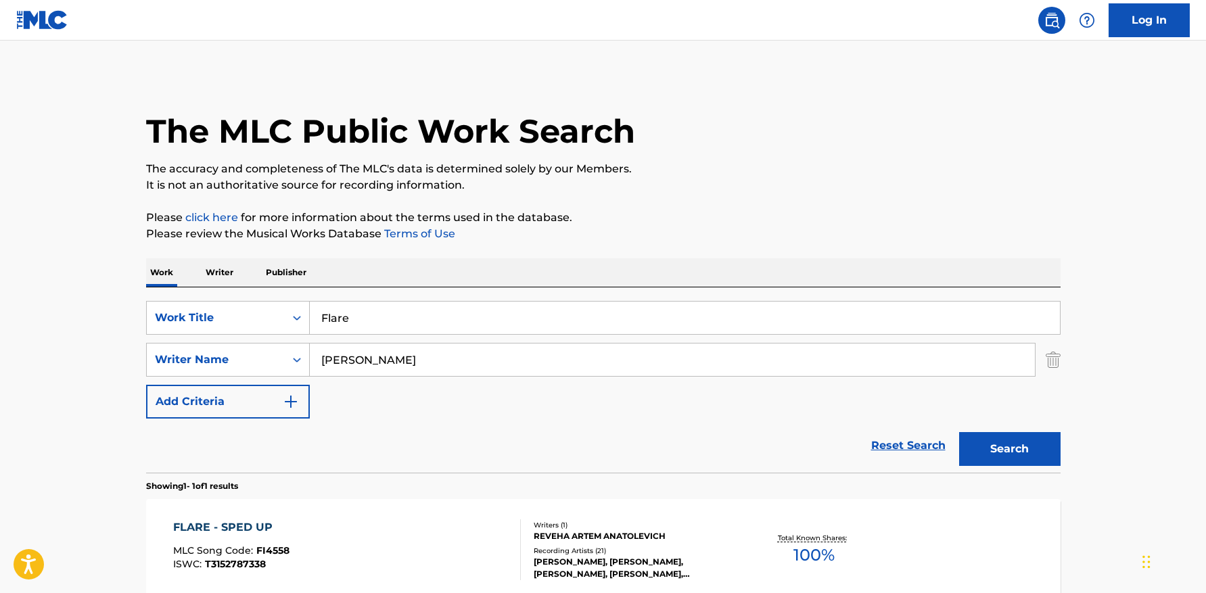
scroll to position [66, 0]
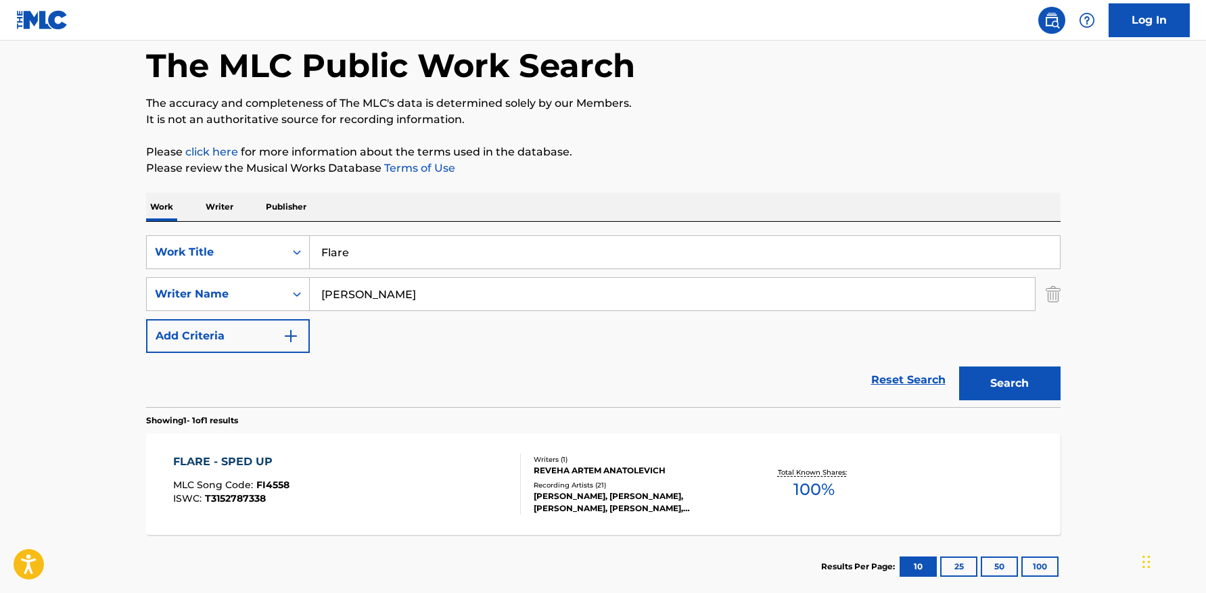
click at [366, 265] on input "Flare" at bounding box center [685, 252] width 750 height 32
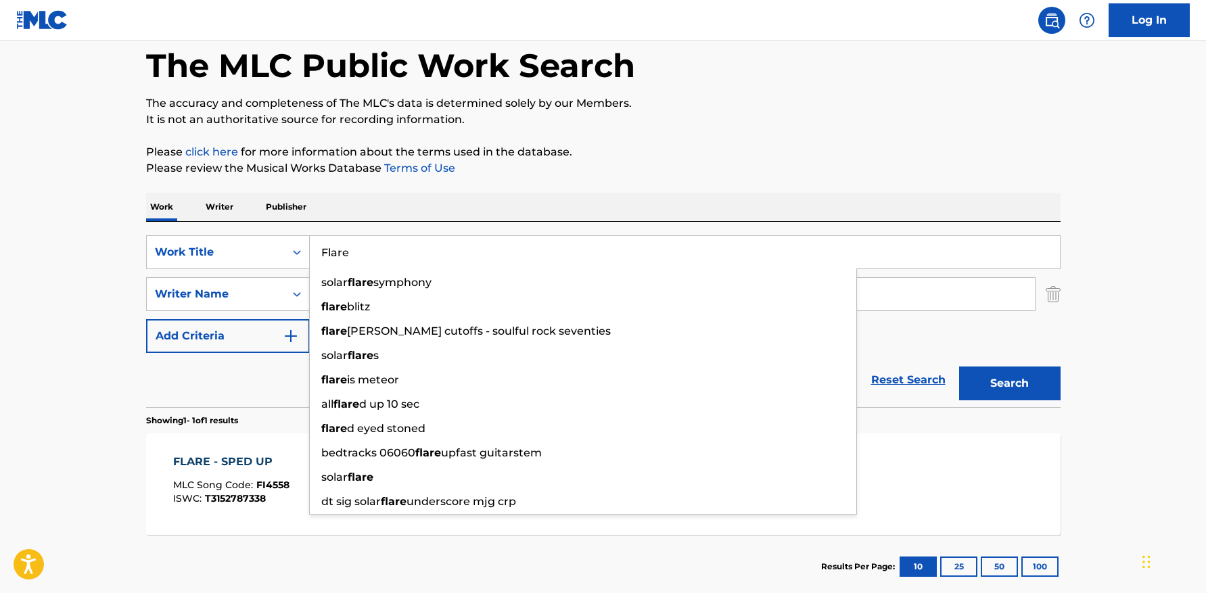
click at [366, 265] on input "Flare" at bounding box center [685, 252] width 750 height 32
paste input "Smerti Bolshe Net"
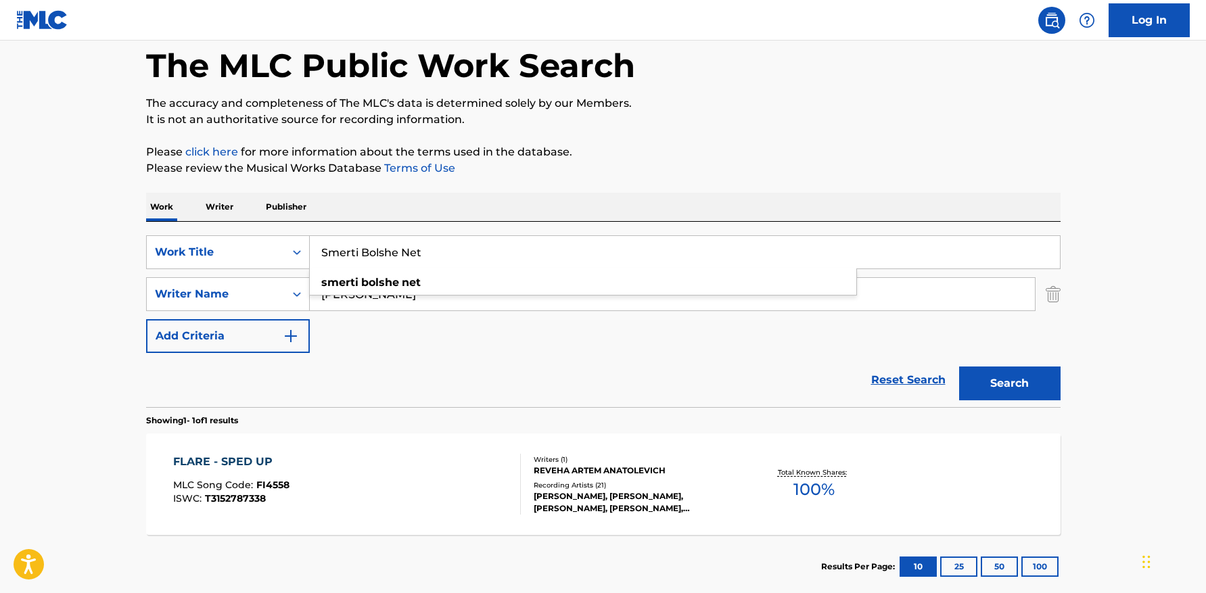
type input "Smerti Bolshe Net"
click at [648, 176] on div "The MLC Public Work Search The accuracy and completeness of The MLC's data is d…" at bounding box center [603, 304] width 947 height 590
click at [367, 303] on input "[PERSON_NAME]" at bounding box center [672, 294] width 725 height 32
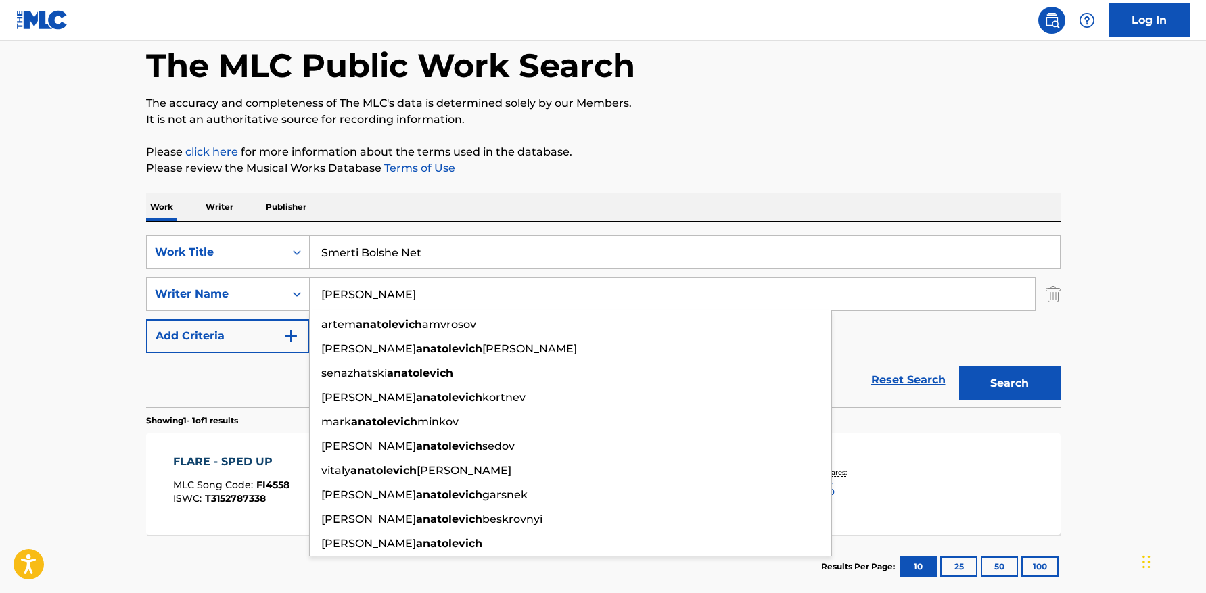
click at [367, 303] on input "[PERSON_NAME]" at bounding box center [672, 294] width 725 height 32
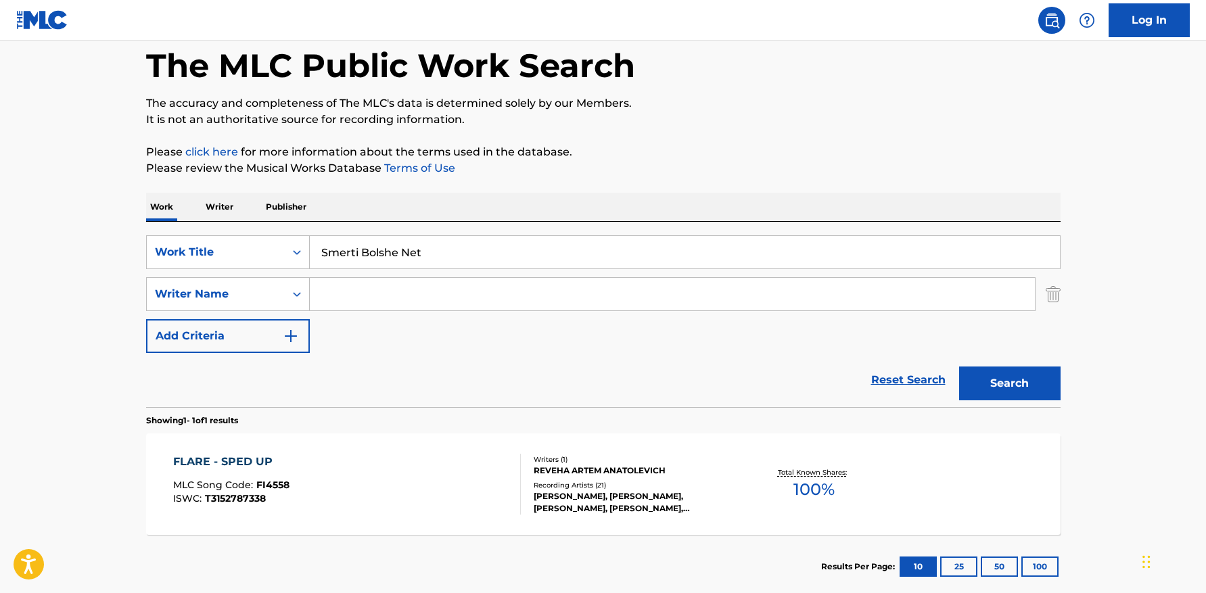
click at [994, 371] on button "Search" at bounding box center [1009, 383] width 101 height 34
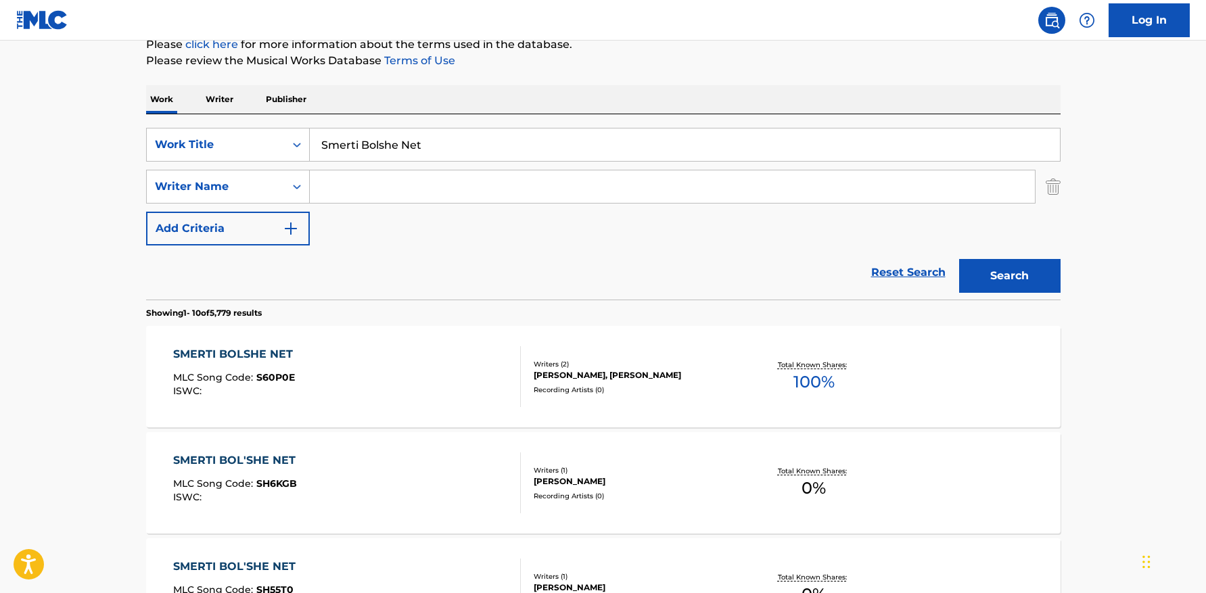
scroll to position [201, 0]
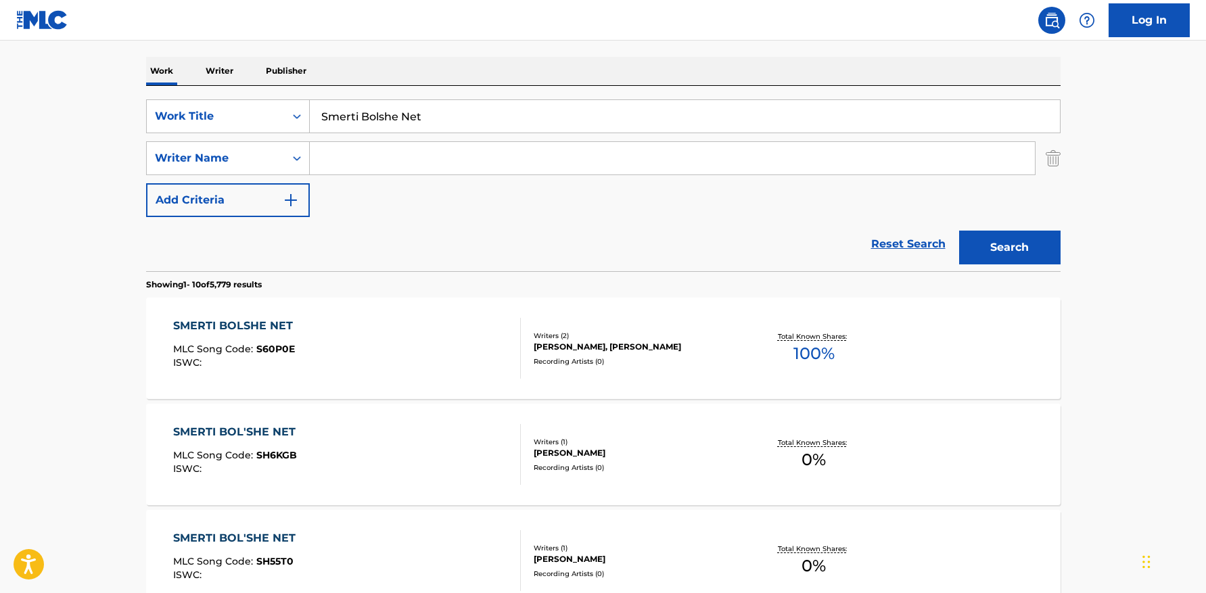
click at [398, 346] on div "SMERTI BOLSHE NET MLC Song Code : S60P0E ISWC :" at bounding box center [347, 348] width 348 height 61
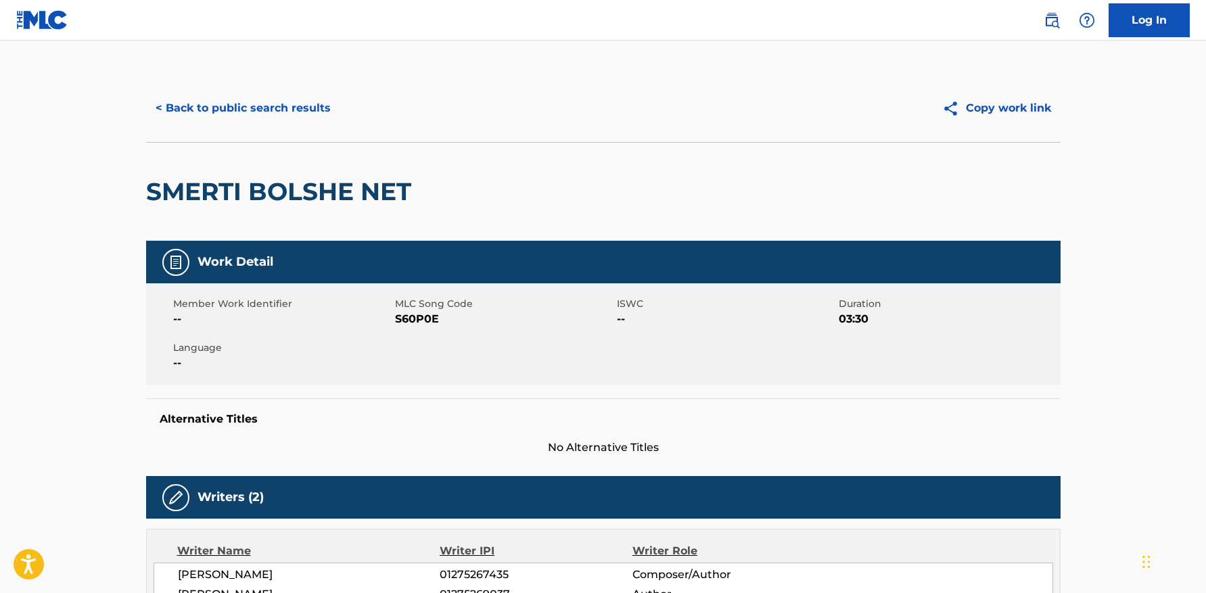
click at [431, 314] on span "S60P0E" at bounding box center [504, 319] width 218 height 16
copy span "S60P0E"
click at [280, 107] on button "< Back to public search results" at bounding box center [243, 108] width 194 height 34
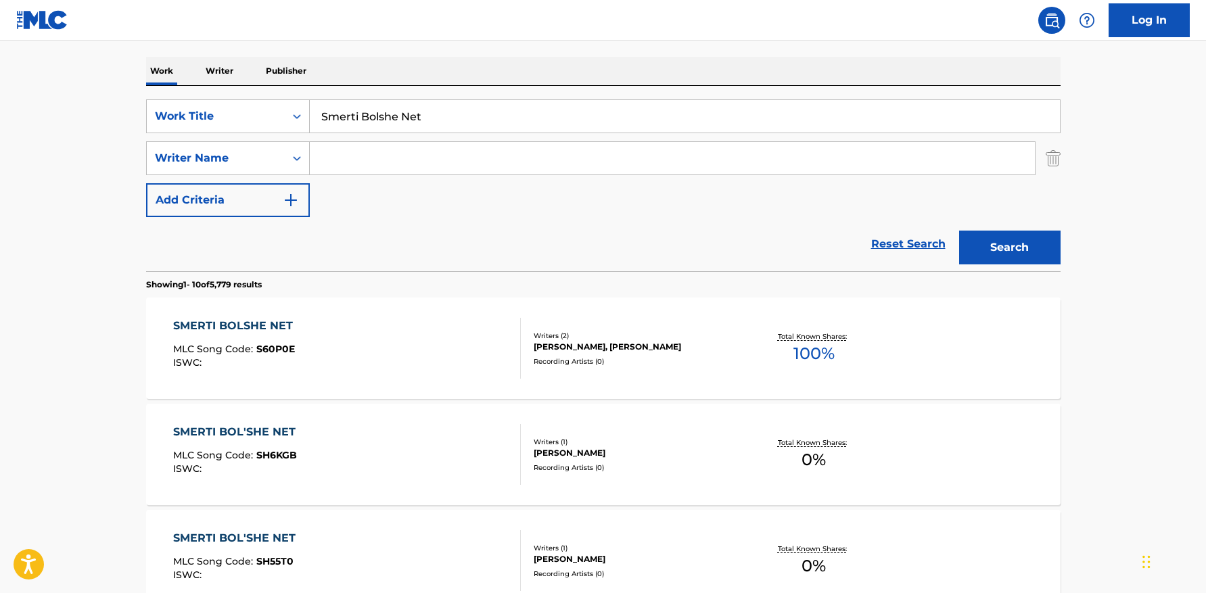
click at [389, 125] on input "Smerti Bolshe Net" at bounding box center [685, 116] width 750 height 32
click at [394, 123] on input "Smerti Bolshe Net" at bounding box center [685, 116] width 750 height 32
paste input "Da biggest bird ([PERSON_NAME])"
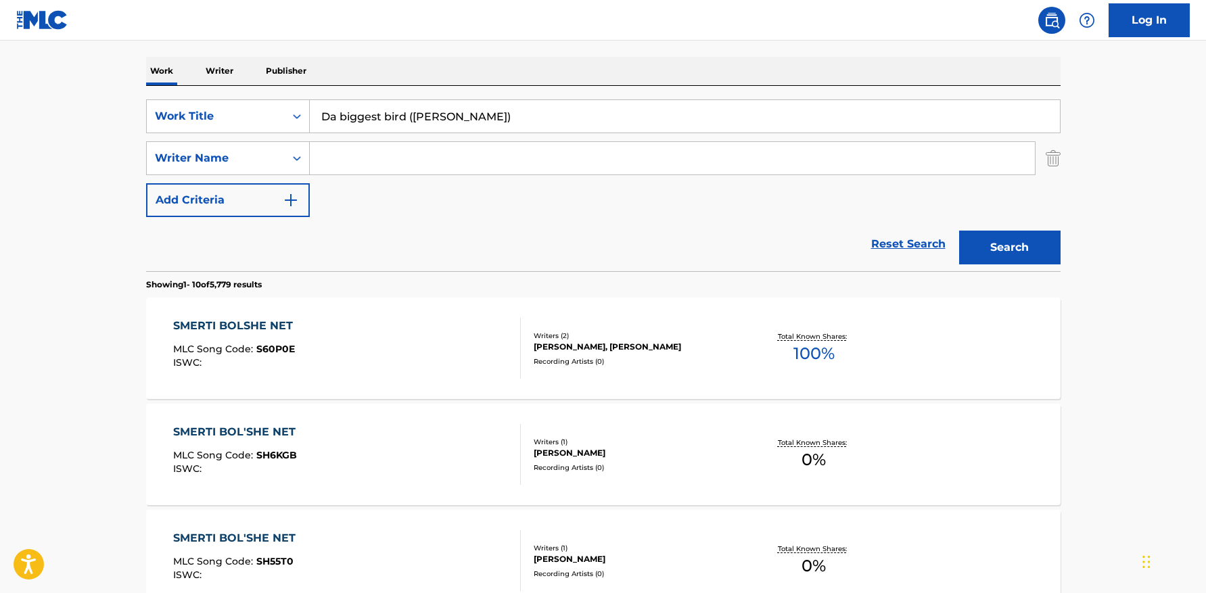
click at [403, 117] on input "Da biggest bird ([PERSON_NAME])" at bounding box center [685, 116] width 750 height 32
type input "Da biggest bird"
click at [959, 231] on button "Search" at bounding box center [1009, 248] width 101 height 34
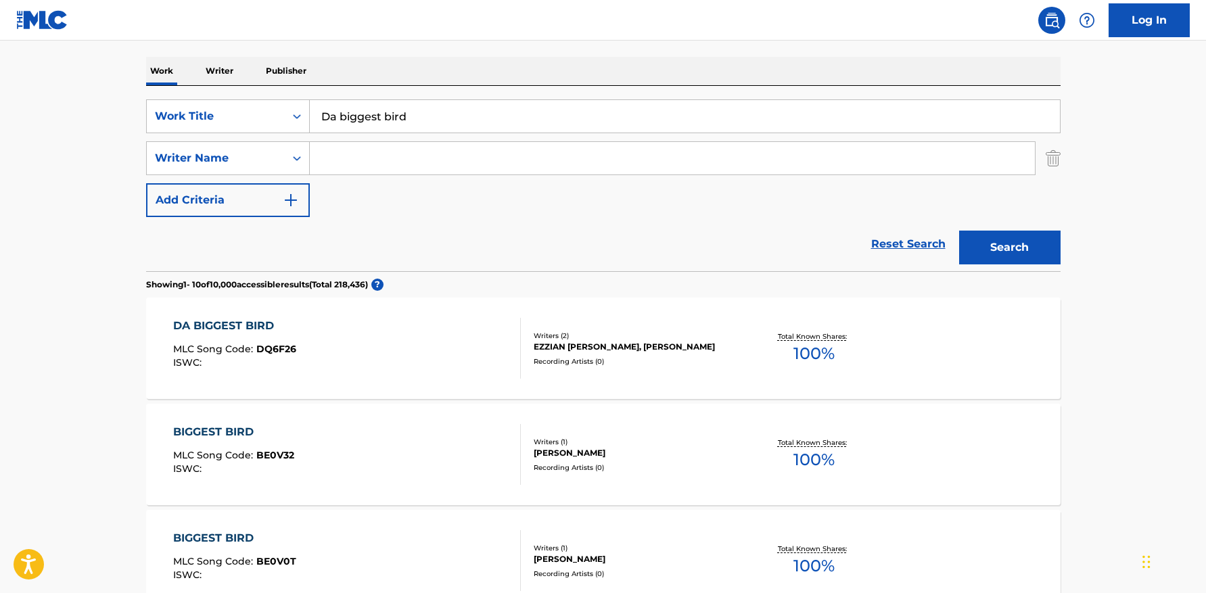
click at [373, 338] on div "DA BIGGEST BIRD MLC Song Code : DQ6F26 ISWC :" at bounding box center [347, 348] width 348 height 61
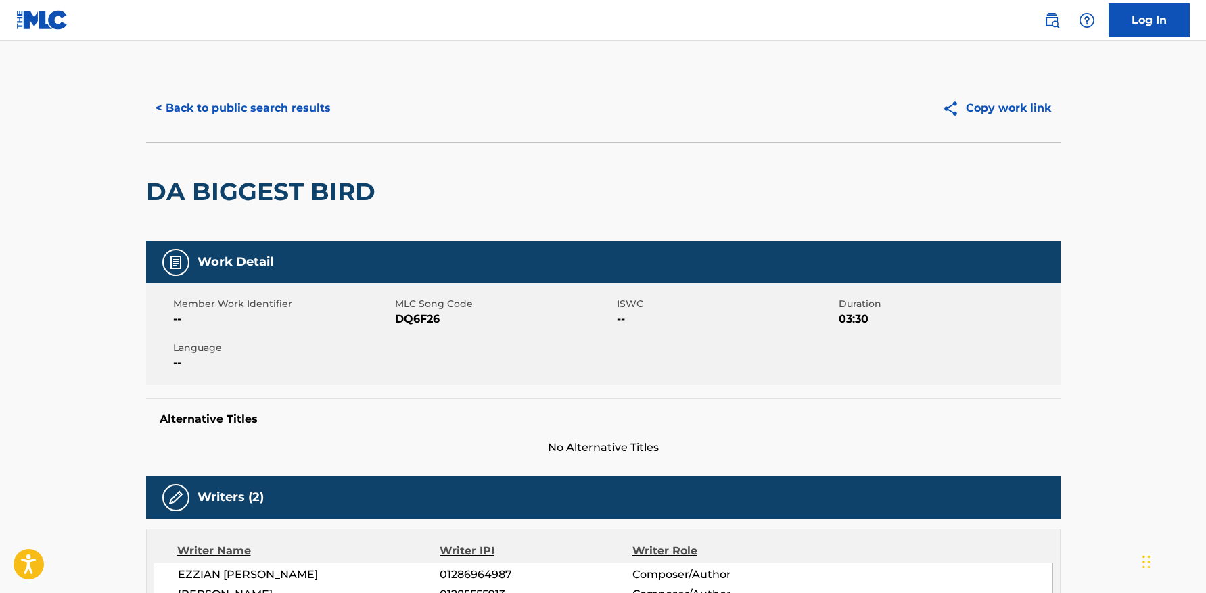
click at [414, 314] on span "DQ6F26" at bounding box center [504, 319] width 218 height 16
click at [416, 314] on span "DQ6F26" at bounding box center [504, 319] width 218 height 16
copy span "DQ6F26"
click at [215, 122] on button "< Back to public search results" at bounding box center [243, 108] width 194 height 34
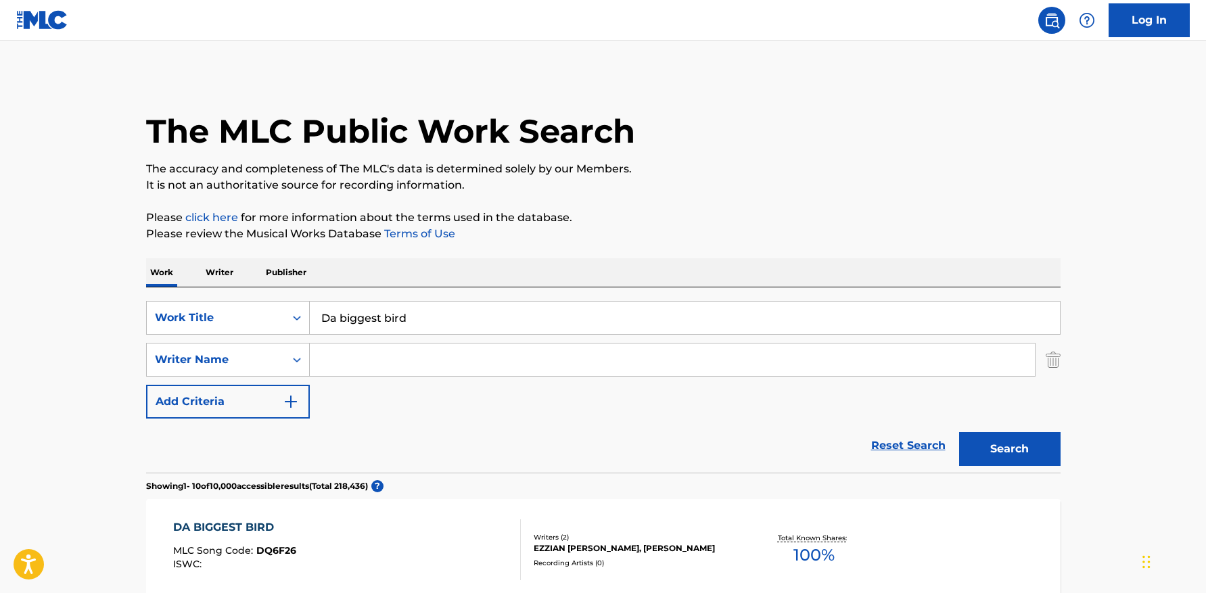
scroll to position [201, 0]
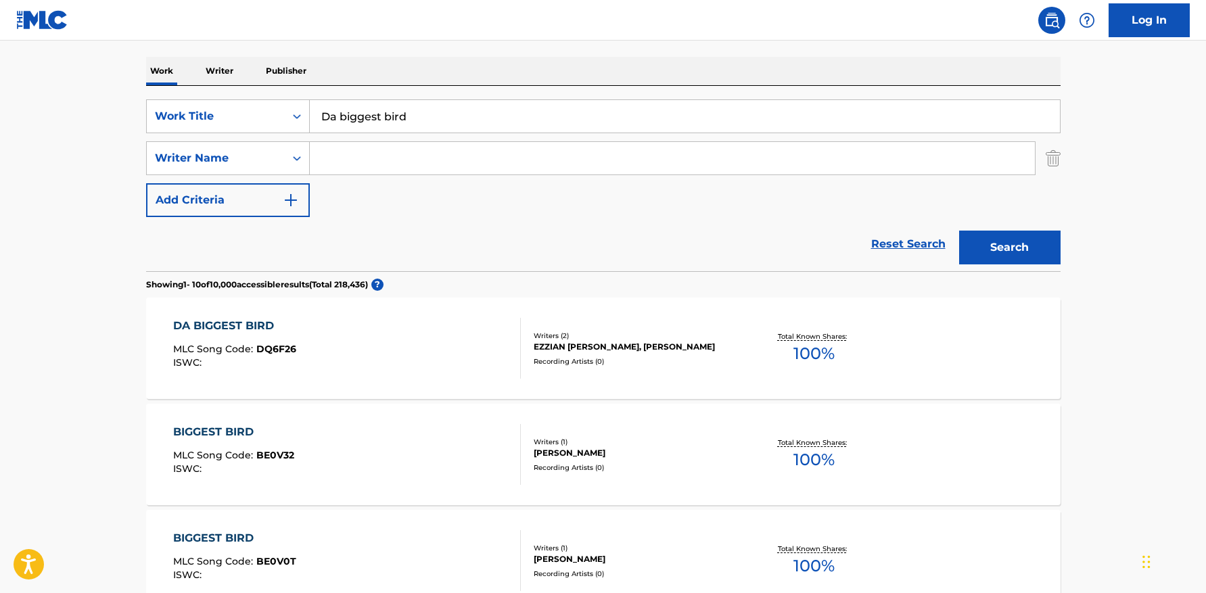
click at [386, 108] on input "Da biggest bird" at bounding box center [685, 116] width 750 height 32
paste input "Ease"
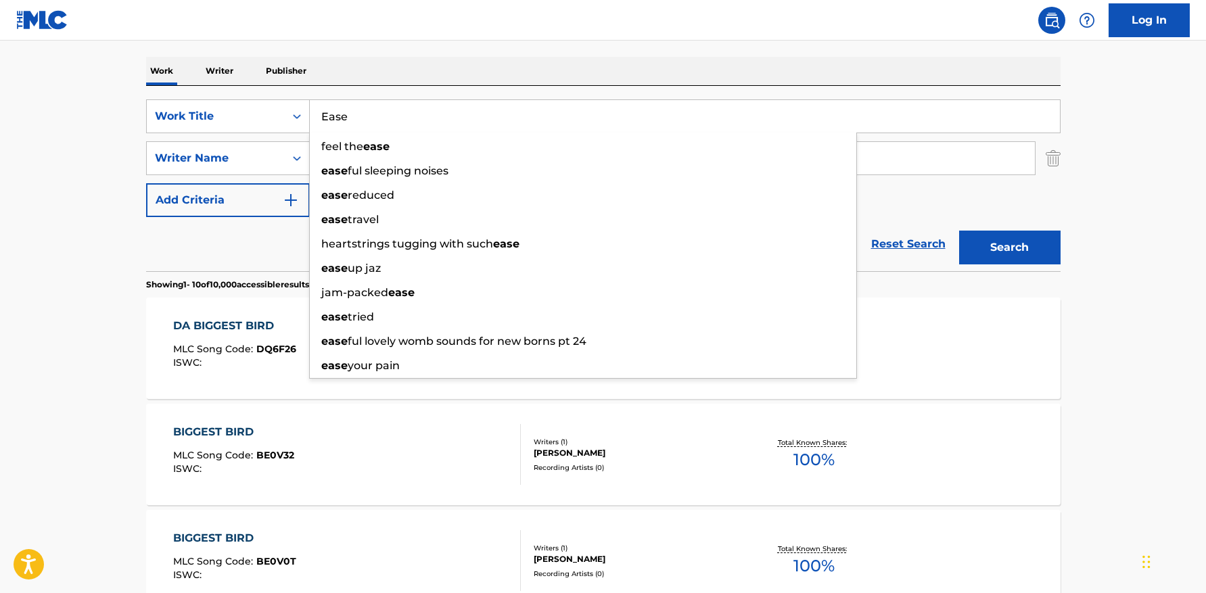
type input "Ease"
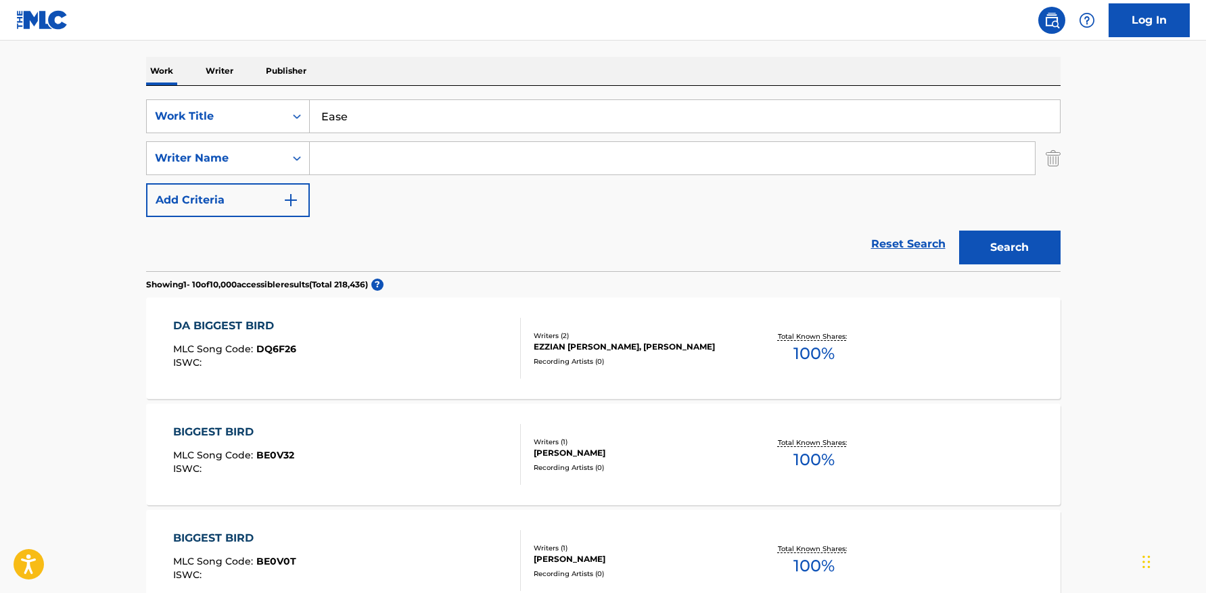
drag, startPoint x: 206, startPoint y: 227, endPoint x: 364, endPoint y: 162, distance: 171.0
click at [234, 215] on form "SearchWithCriteriacb54a504-43e0-4bbd-b61c-b9d25c0f3413 Work Title Ease SearchWi…" at bounding box center [603, 185] width 914 height 172
click at [391, 142] on input "Search Form" at bounding box center [672, 158] width 725 height 32
paste input "[PERSON_NAME]"
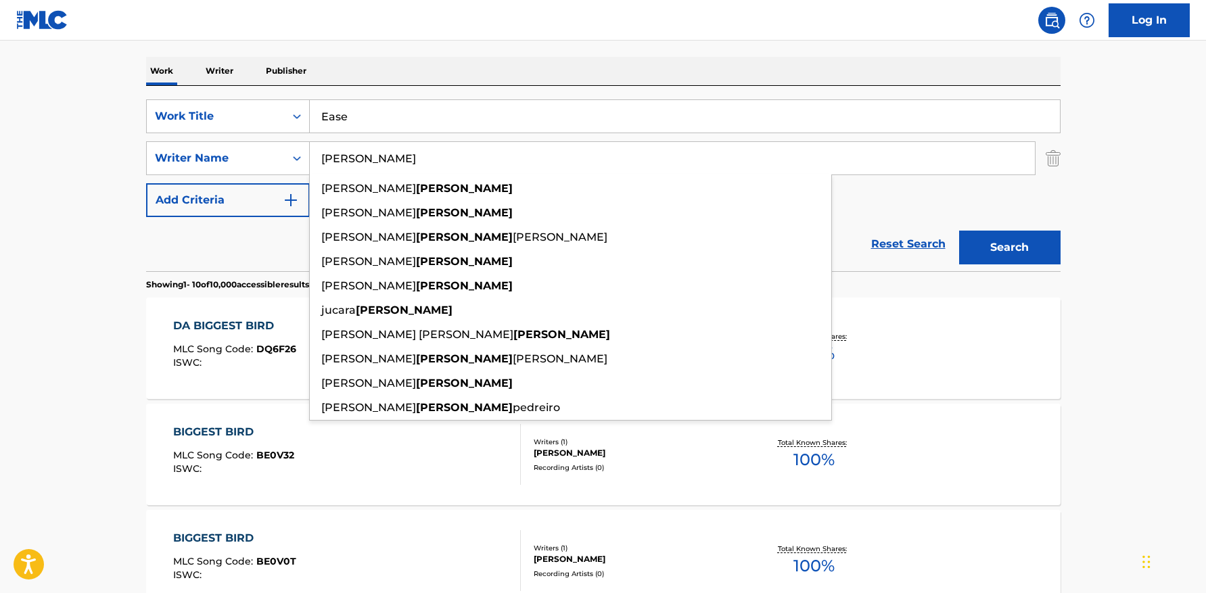
type input "[PERSON_NAME]"
click at [959, 231] on button "Search" at bounding box center [1009, 248] width 101 height 34
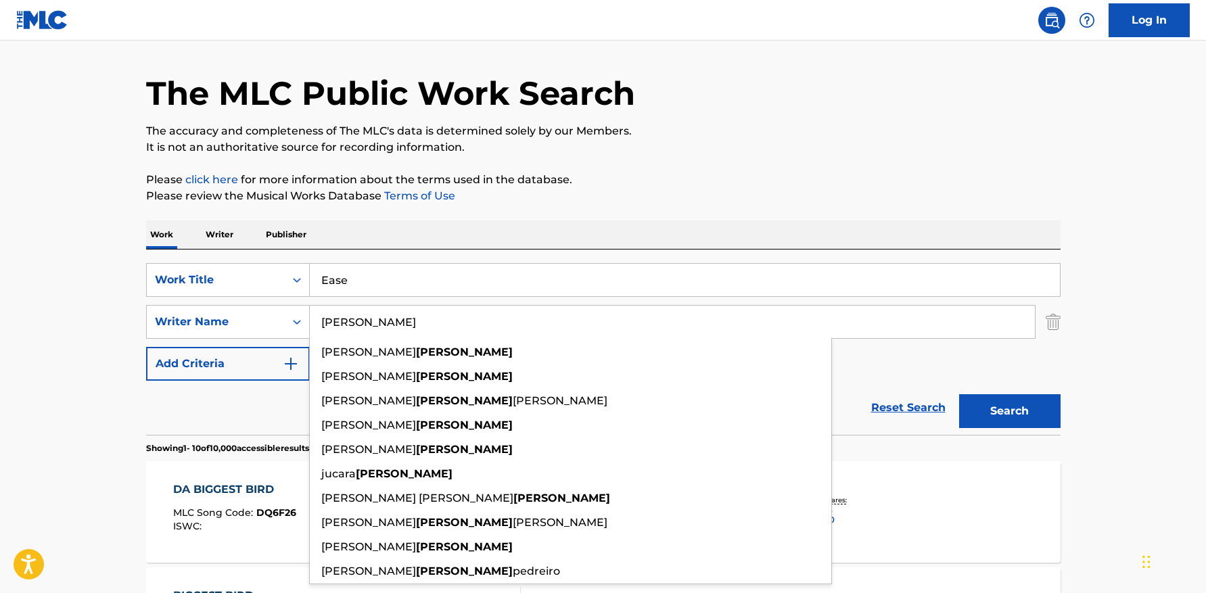
scroll to position [143, 0]
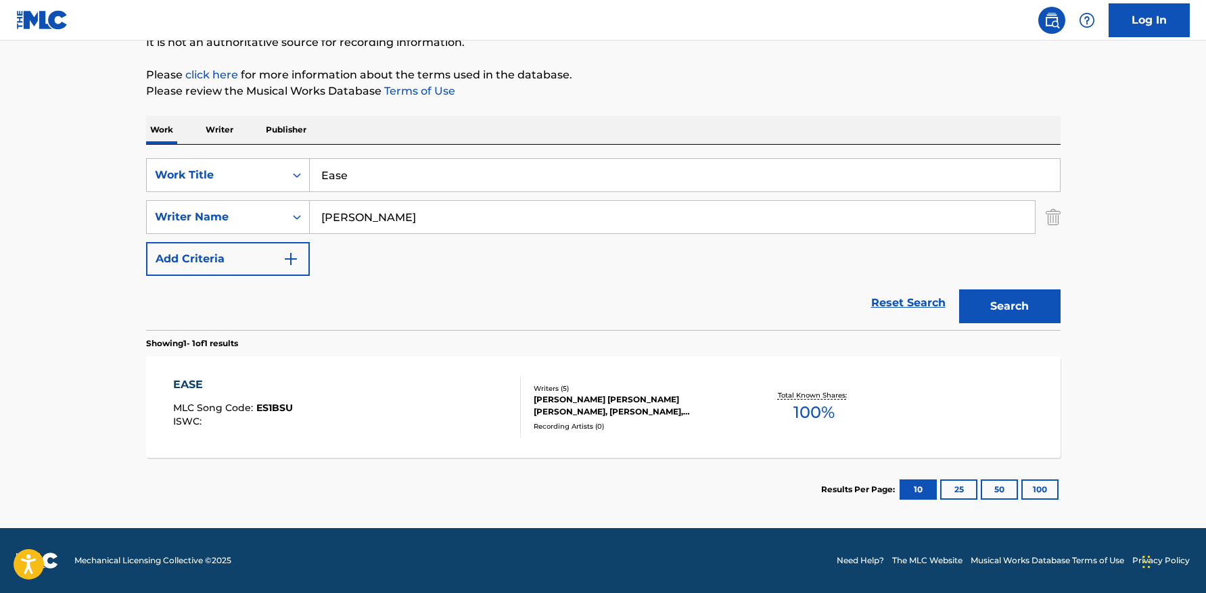
click at [285, 380] on div "EASE" at bounding box center [233, 385] width 120 height 16
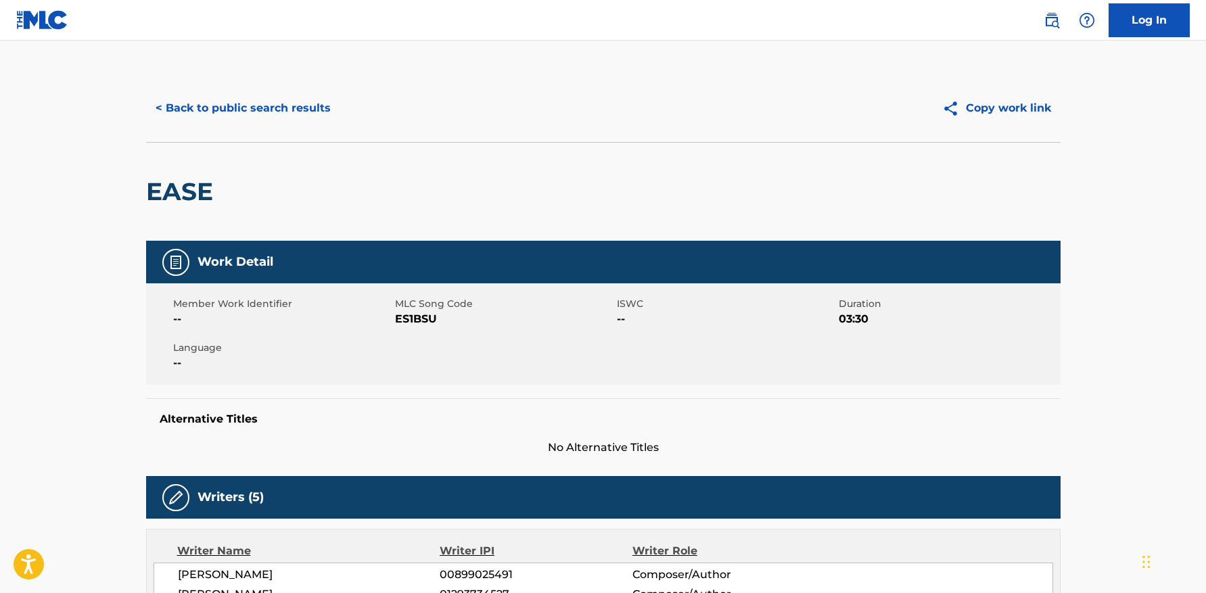
click at [412, 315] on span "ES1BSU" at bounding box center [504, 319] width 218 height 16
copy span "ES1BSU"
click at [300, 108] on button "< Back to public search results" at bounding box center [243, 108] width 194 height 34
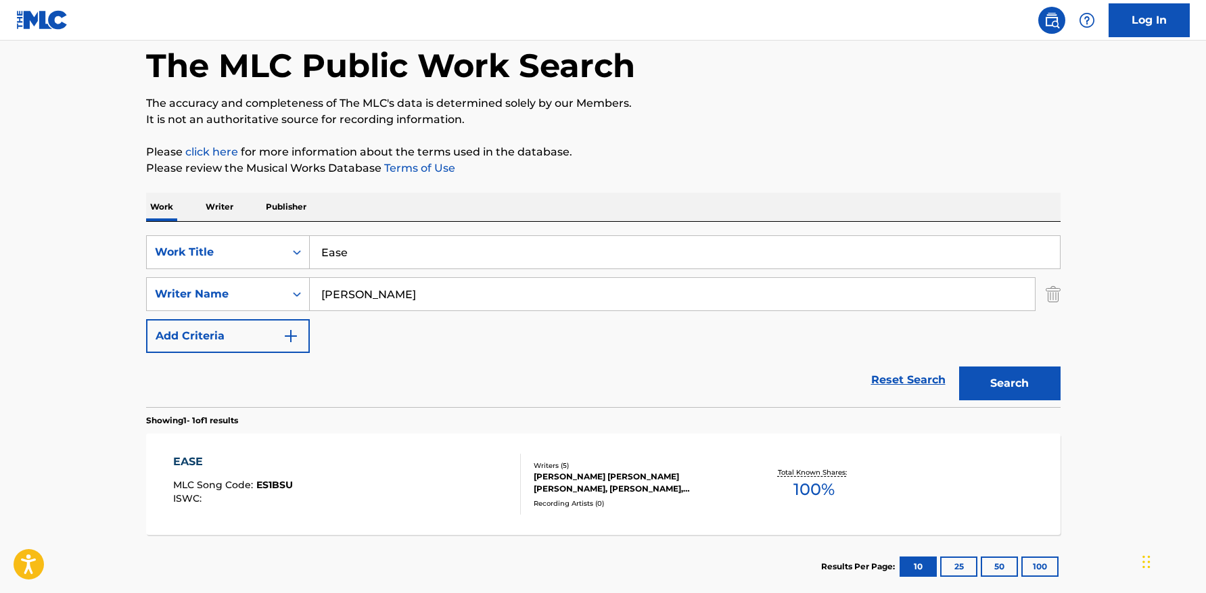
click at [370, 257] on input "Ease" at bounding box center [685, 252] width 750 height 32
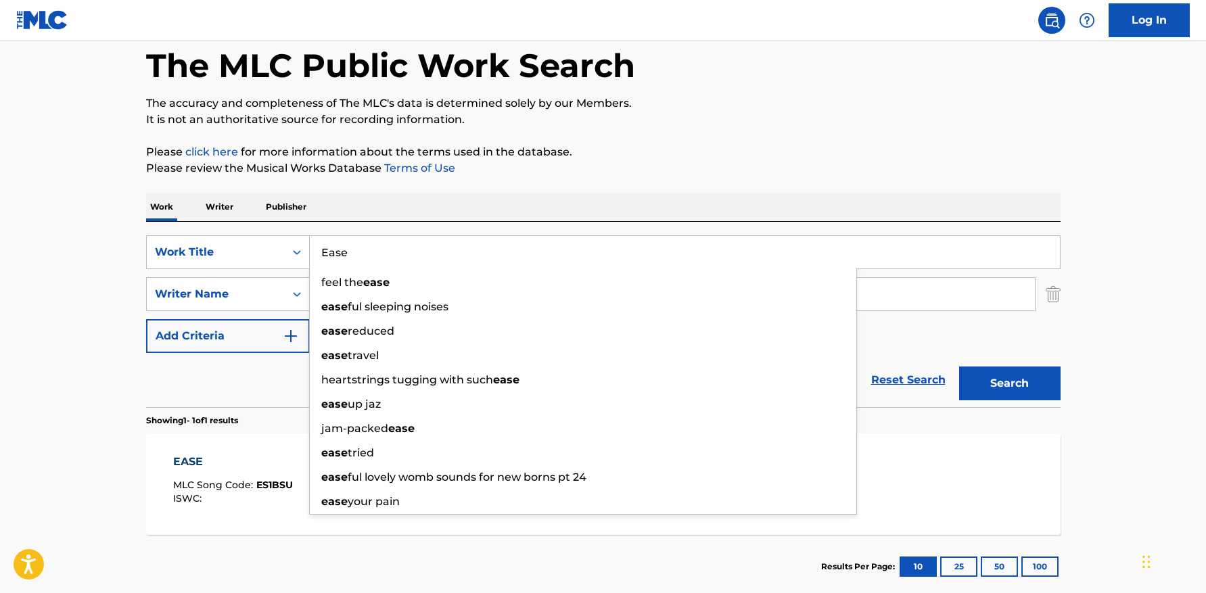
click at [370, 257] on input "Ease" at bounding box center [685, 252] width 750 height 32
paste input "Flar"
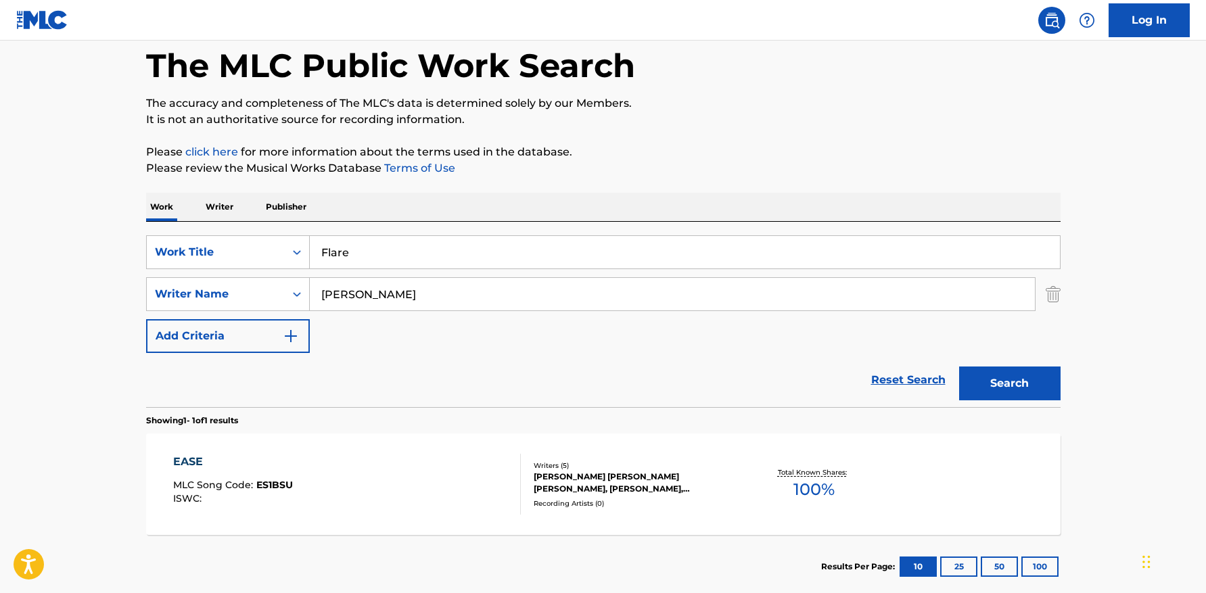
type input "solar flare symphony"
click at [493, 283] on input "[PERSON_NAME]" at bounding box center [672, 294] width 725 height 32
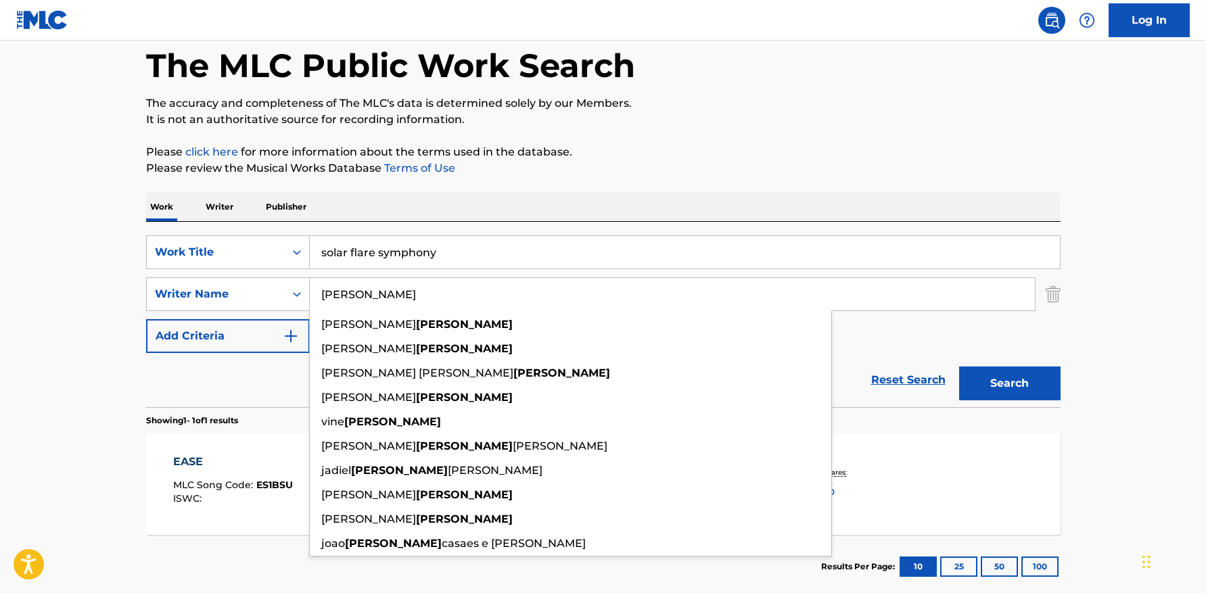
click at [660, 157] on p "Please click here for more information about the terms used in the database." at bounding box center [603, 152] width 914 height 16
click at [453, 298] on input "[PERSON_NAME]" at bounding box center [672, 294] width 725 height 32
paste input "anatolevich"
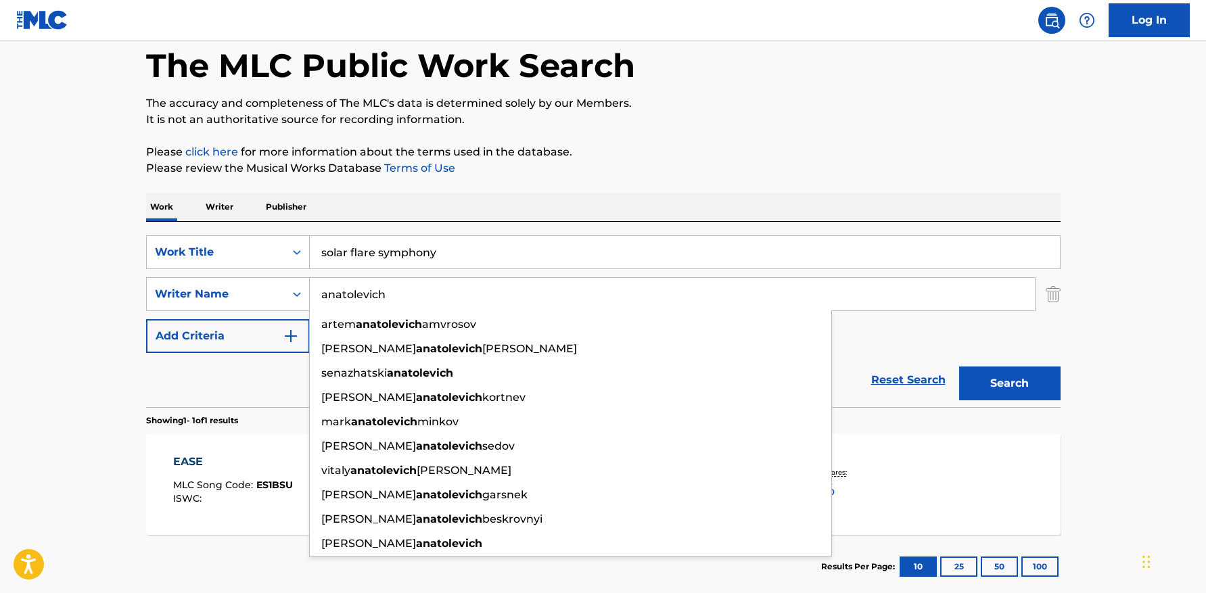
type input "anatolevich"
click at [488, 258] on input "solar flare symphony" at bounding box center [685, 252] width 750 height 32
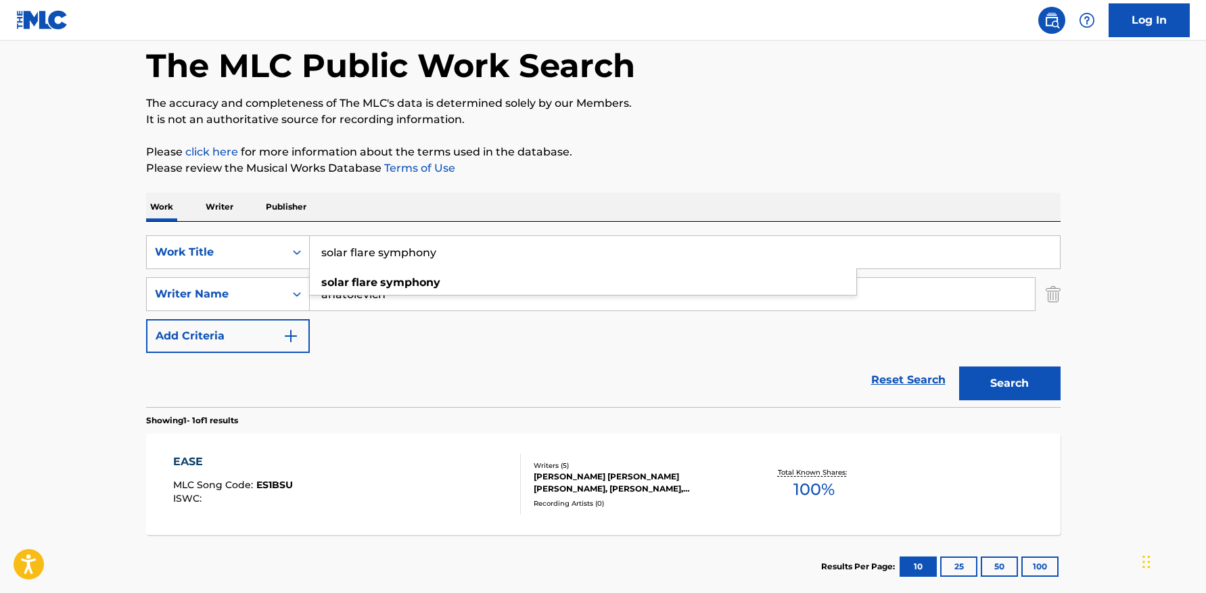
click at [488, 258] on input "solar flare symphony" at bounding box center [685, 252] width 750 height 32
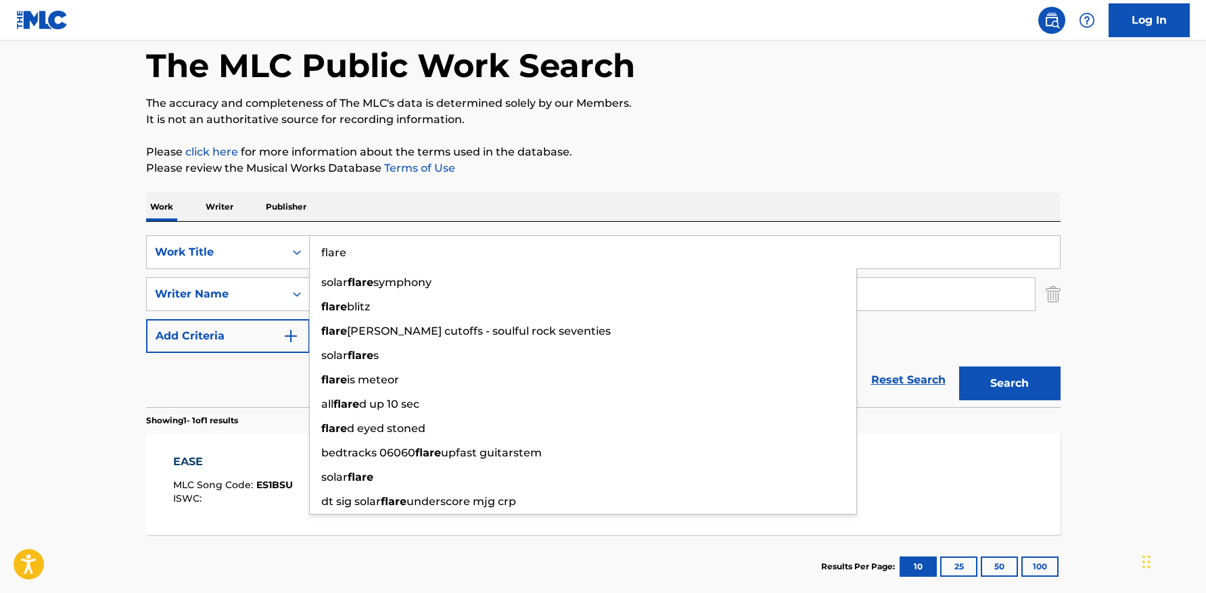
type input "flare"
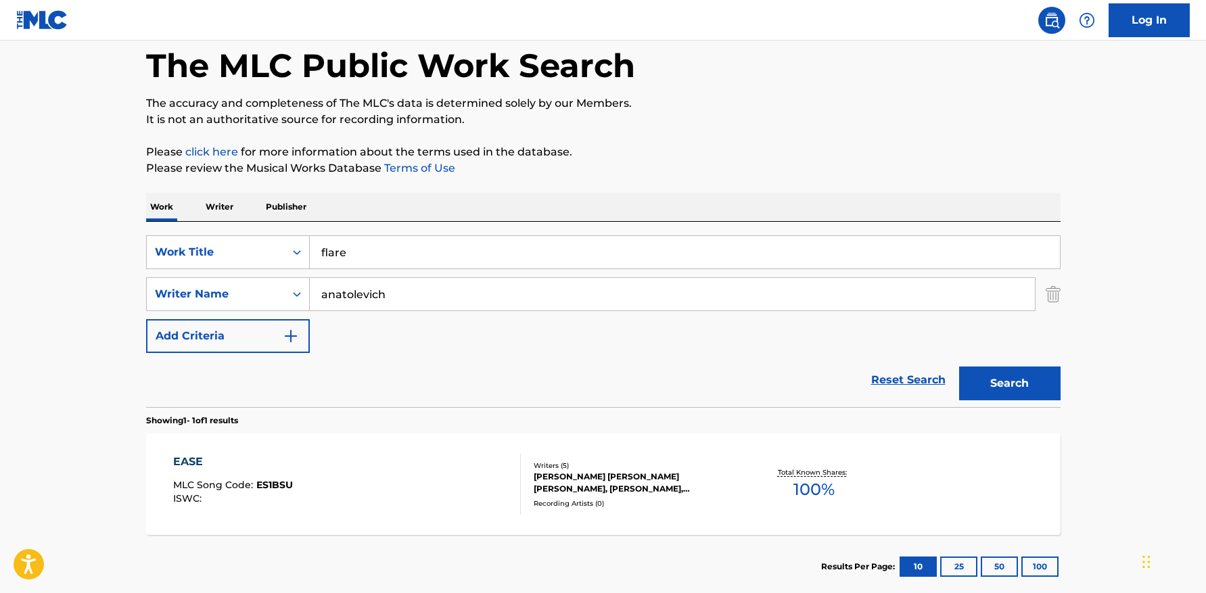
click at [1154, 304] on main "The MLC Public Work Search The accuracy and completeness of The MLC's data is d…" at bounding box center [603, 290] width 1206 height 630
click at [1028, 373] on button "Search" at bounding box center [1009, 383] width 101 height 34
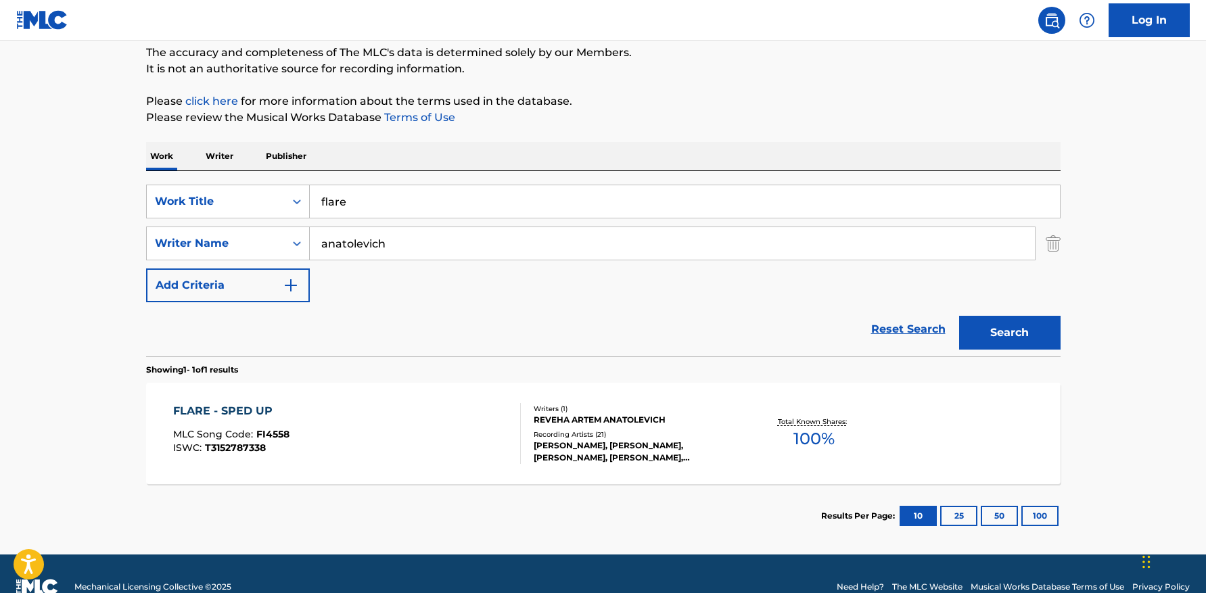
scroll to position [143, 0]
